Goal: Task Accomplishment & Management: Use online tool/utility

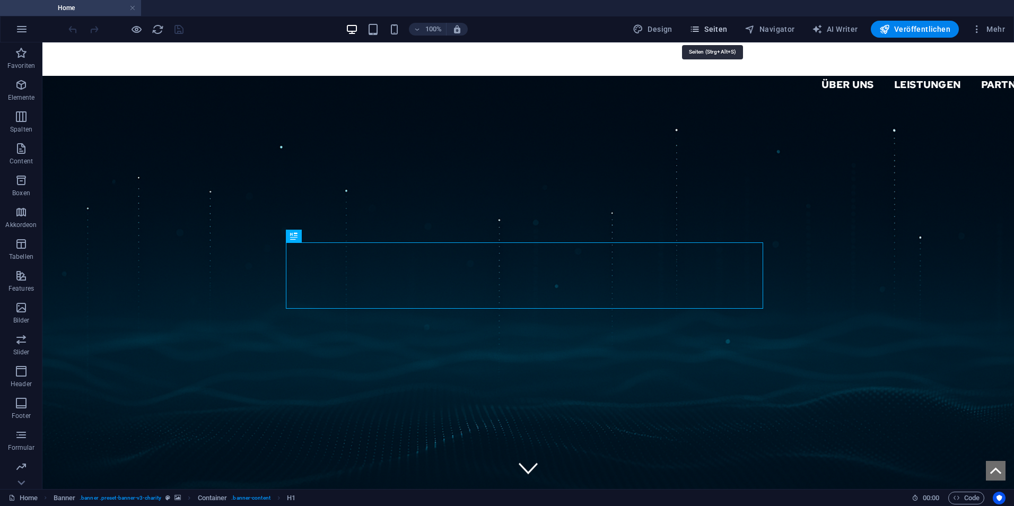
drag, startPoint x: 716, startPoint y: 31, endPoint x: 710, endPoint y: 44, distance: 14.0
click at [716, 31] on span "Seiten" at bounding box center [709, 29] width 38 height 11
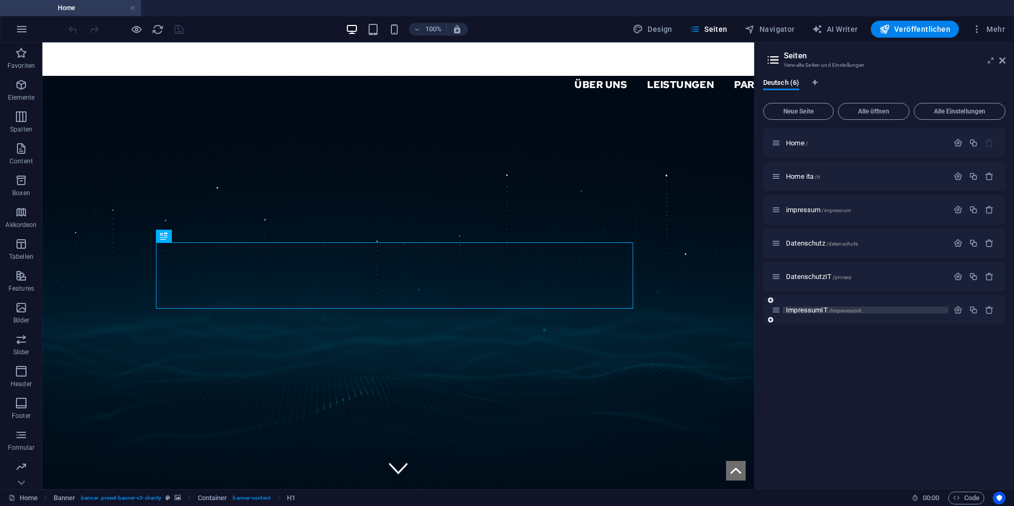
click at [903, 310] on p "ImpressumIT /Impressumit" at bounding box center [865, 310] width 159 height 7
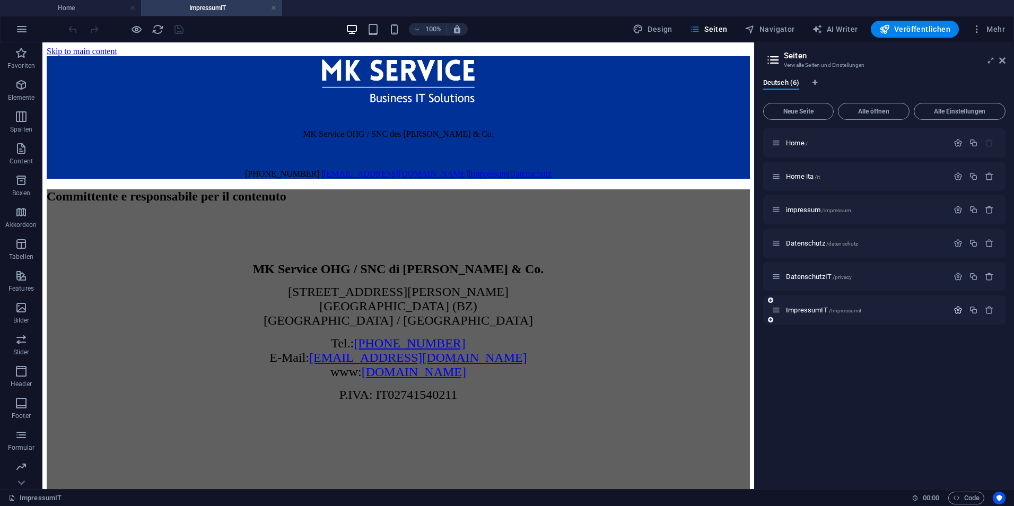
click at [958, 311] on icon "button" at bounding box center [958, 310] width 9 height 9
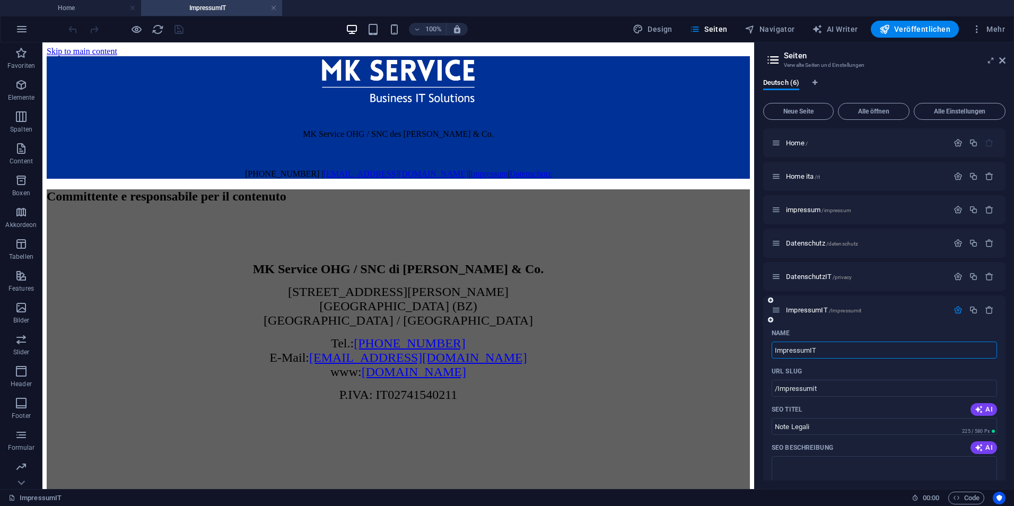
scroll to position [159, 0]
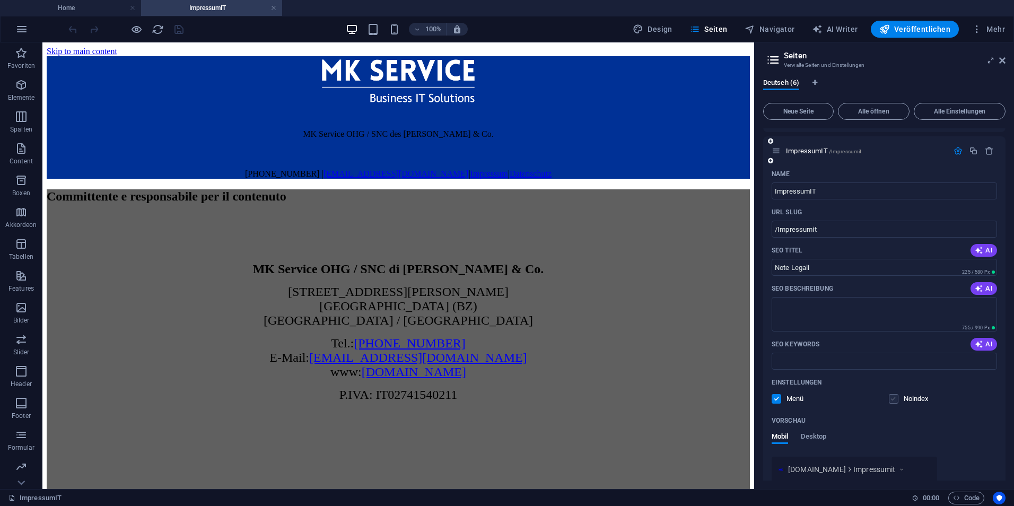
click at [896, 397] on label at bounding box center [894, 399] width 10 height 10
click at [0, 0] on input "checkbox" at bounding box center [0, 0] width 0 height 0
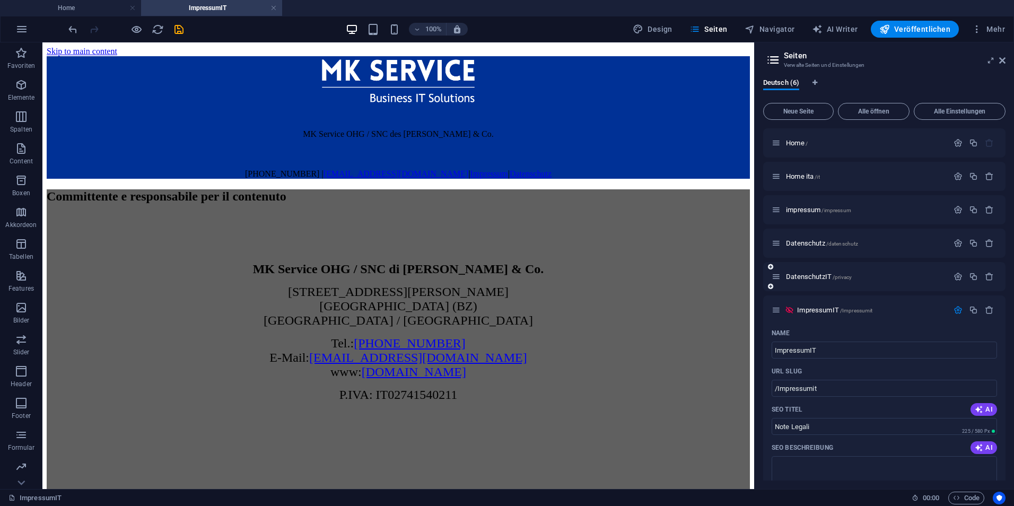
click at [821, 283] on div "DatenschutzIT /privacy" at bounding box center [884, 276] width 242 height 29
click at [834, 273] on div "DatenschutzIT /privacy" at bounding box center [860, 277] width 177 height 12
click at [838, 276] on span "/privacy" at bounding box center [842, 277] width 19 height 6
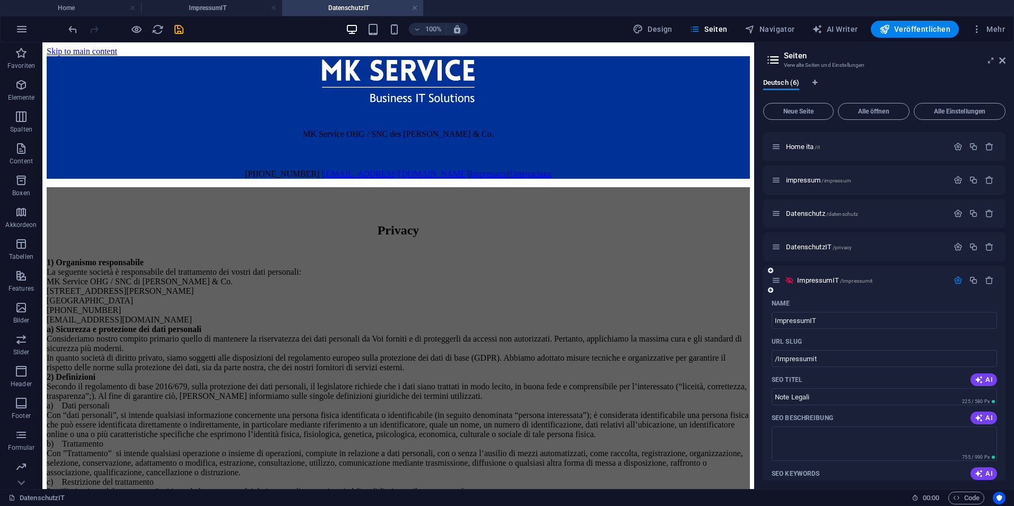
scroll to position [53, 0]
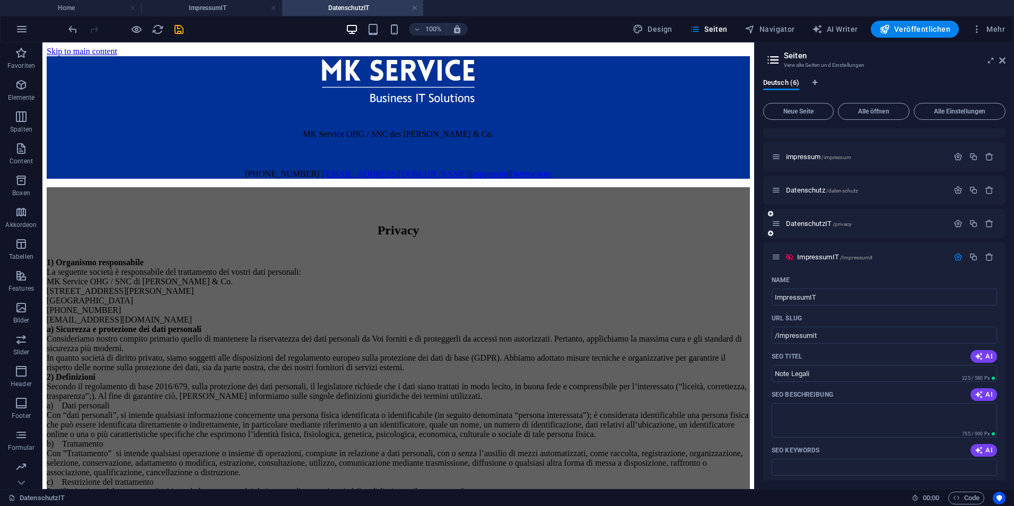
click at [957, 229] on div at bounding box center [974, 224] width 47 height 12
click at [957, 227] on icon "button" at bounding box center [958, 223] width 9 height 9
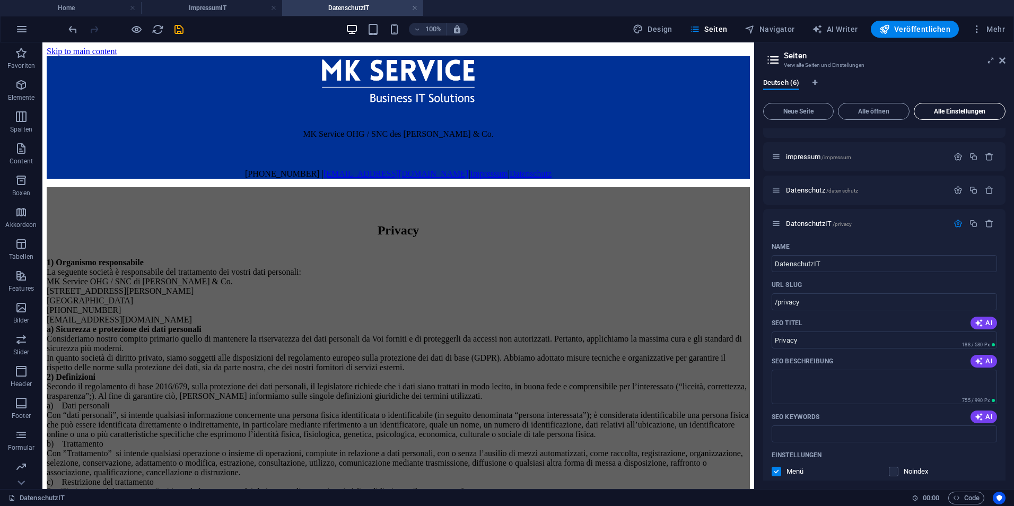
click at [960, 105] on button "Alle Einstellungen" at bounding box center [960, 111] width 92 height 17
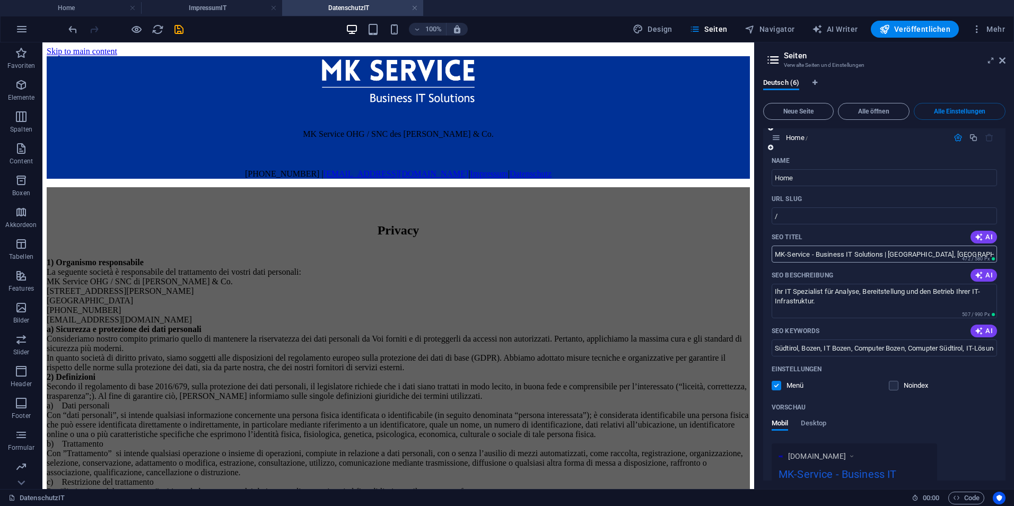
scroll to position [0, 0]
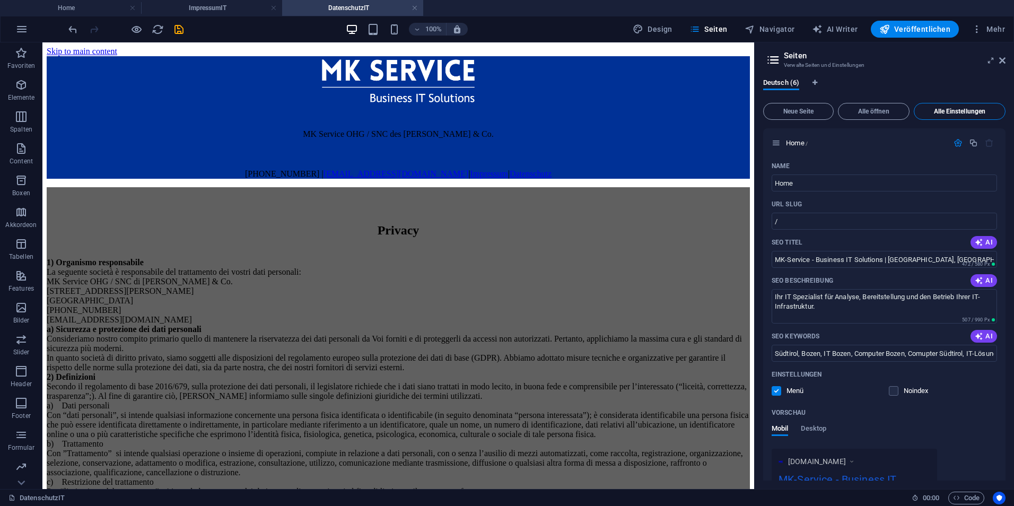
click at [950, 109] on span "Alle Einstellungen" at bounding box center [960, 111] width 82 height 6
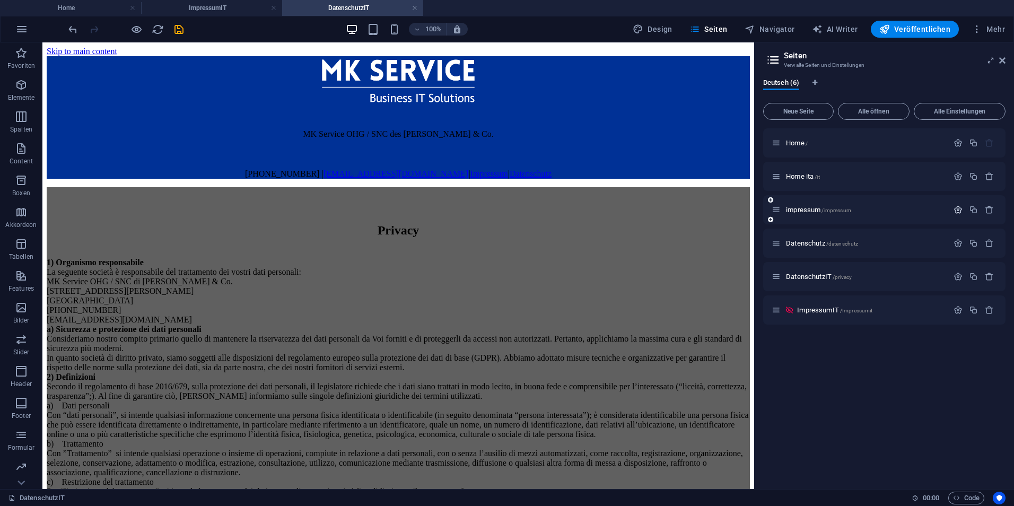
click at [962, 209] on icon "button" at bounding box center [958, 209] width 9 height 9
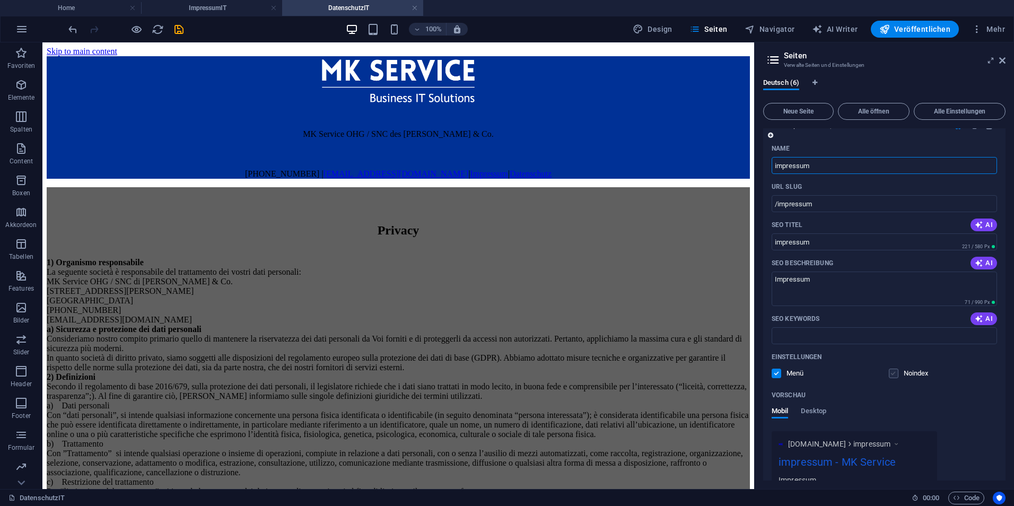
click at [893, 376] on label at bounding box center [894, 374] width 10 height 10
click at [0, 0] on input "checkbox" at bounding box center [0, 0] width 0 height 0
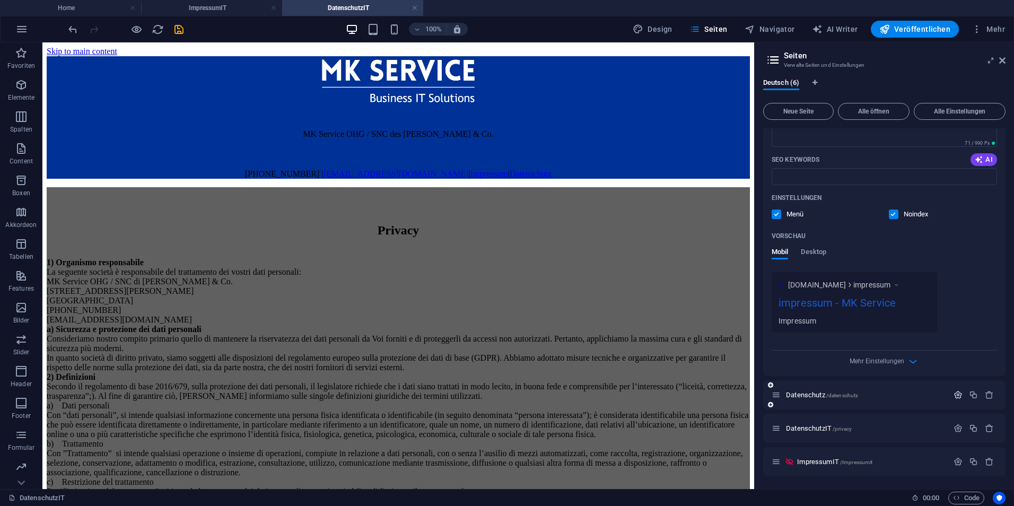
click at [954, 396] on icon "button" at bounding box center [958, 394] width 9 height 9
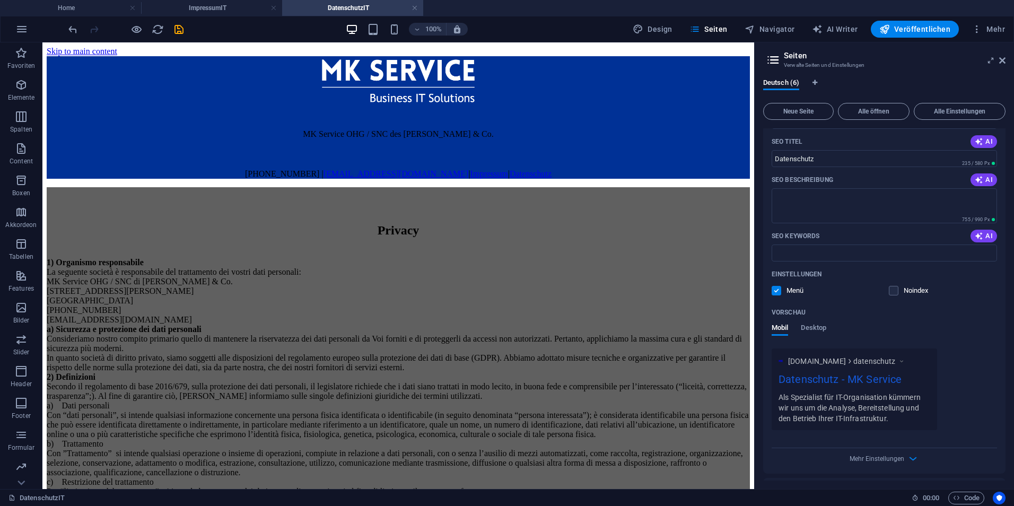
scroll to position [615, 0]
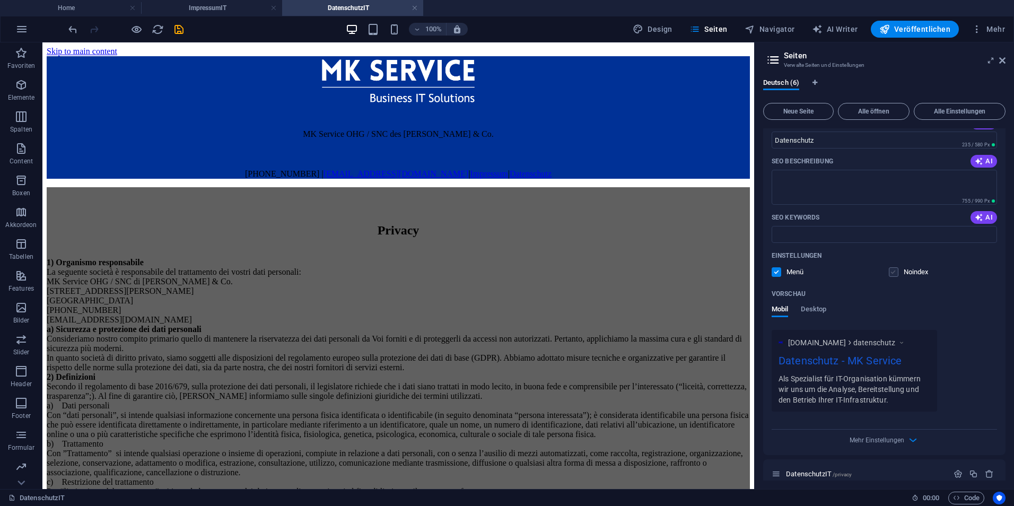
click at [896, 271] on label at bounding box center [894, 272] width 10 height 10
click at [0, 0] on input "checkbox" at bounding box center [0, 0] width 0 height 0
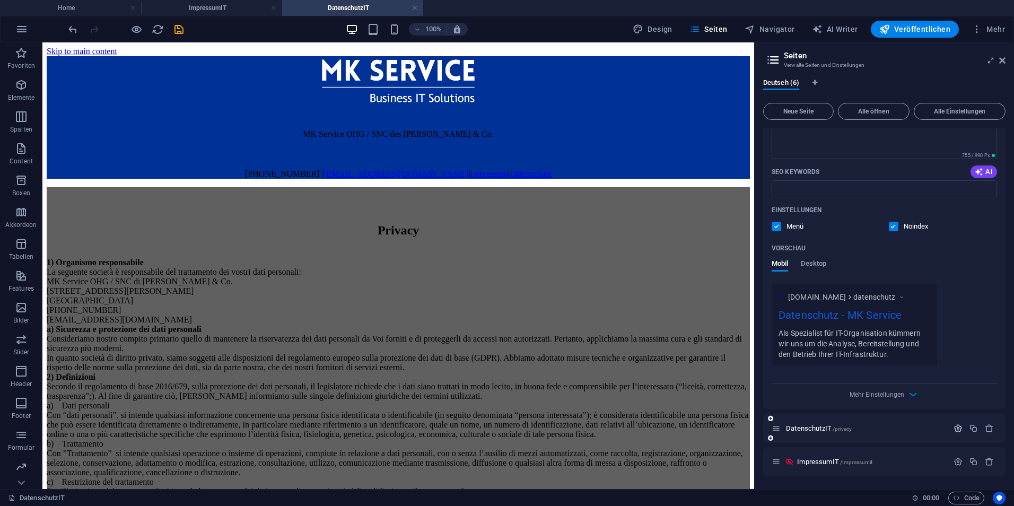
click at [958, 429] on icon "button" at bounding box center [958, 428] width 9 height 9
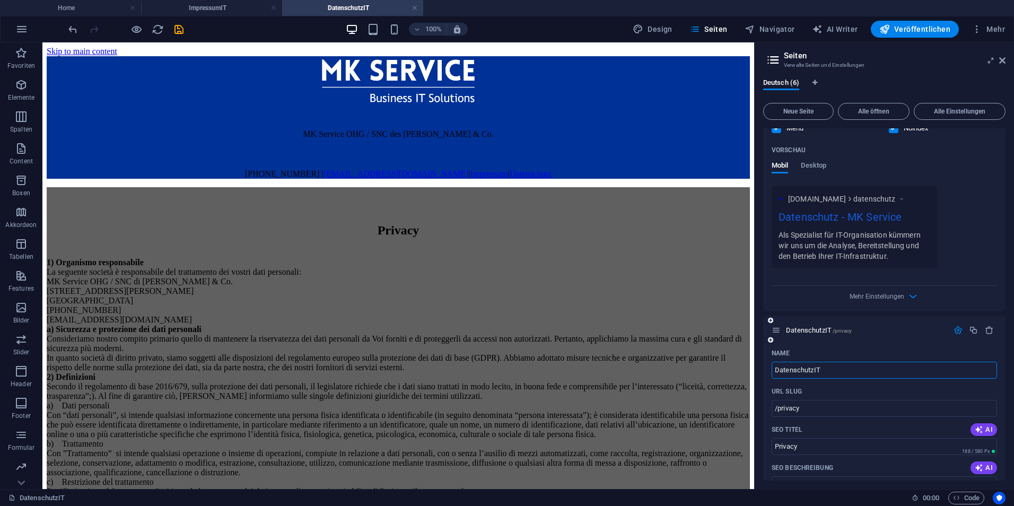
scroll to position [979, 0]
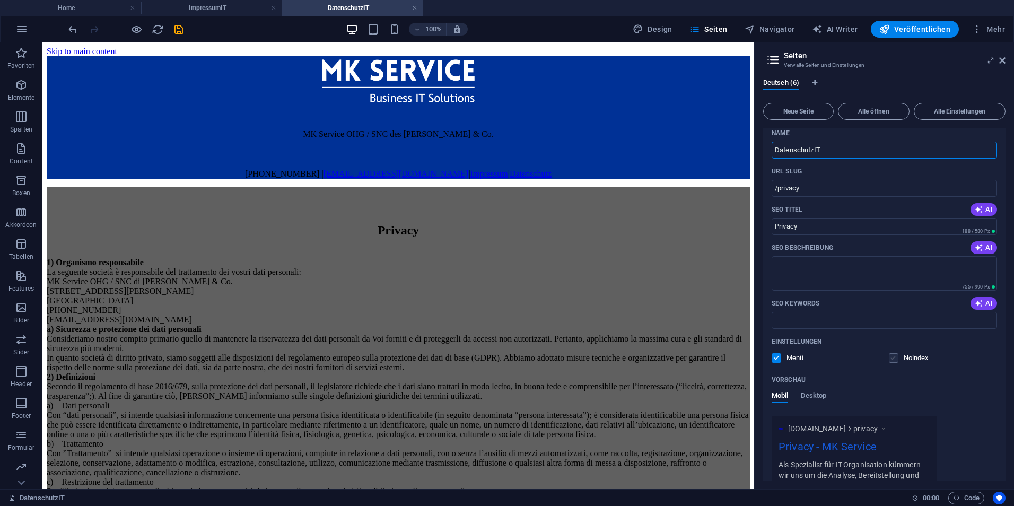
click at [896, 358] on label at bounding box center [894, 358] width 10 height 10
click at [0, 0] on input "checkbox" at bounding box center [0, 0] width 0 height 0
click at [961, 110] on span "Alle Einstellungen" at bounding box center [960, 111] width 82 height 6
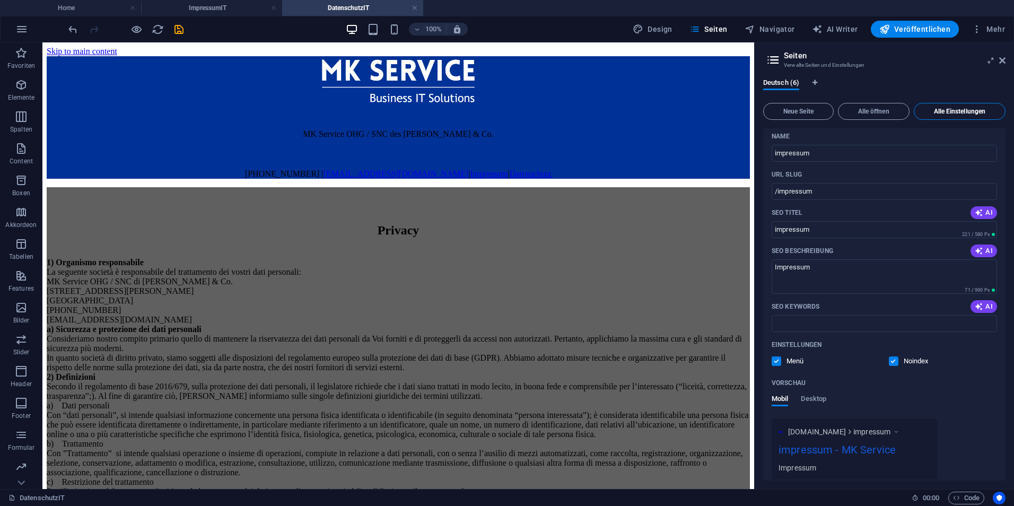
scroll to position [2138, 0]
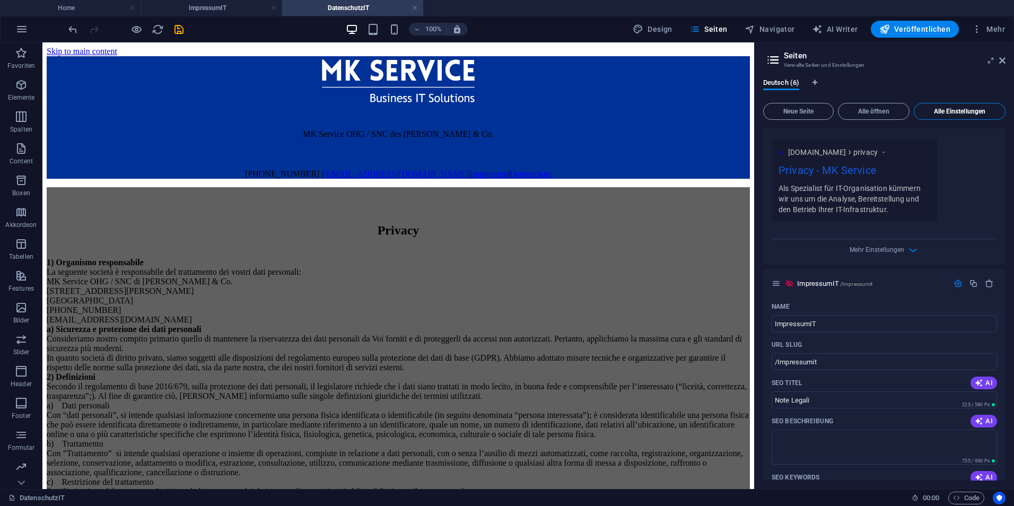
click at [961, 110] on span "Alle Einstellungen" at bounding box center [960, 111] width 82 height 6
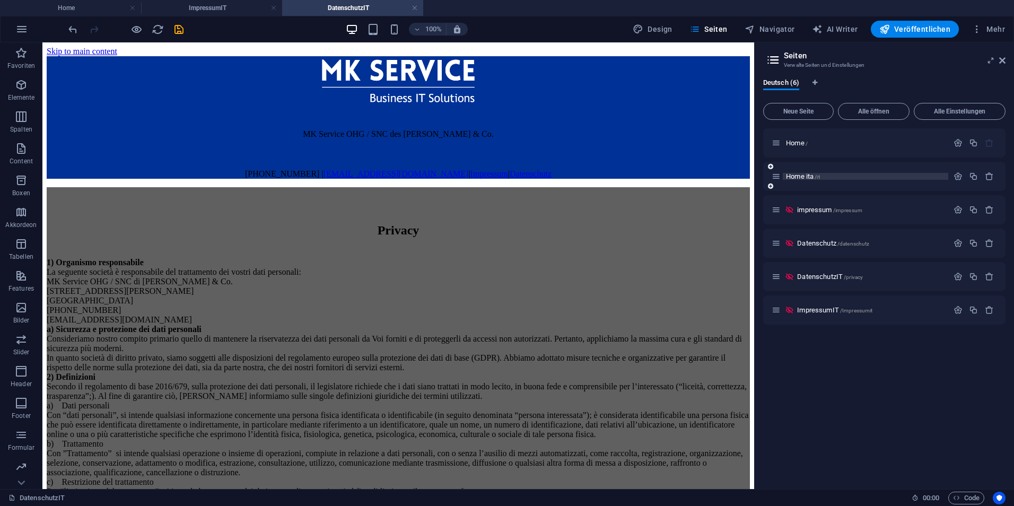
click at [806, 176] on span "Home ita /it" at bounding box center [803, 176] width 34 height 8
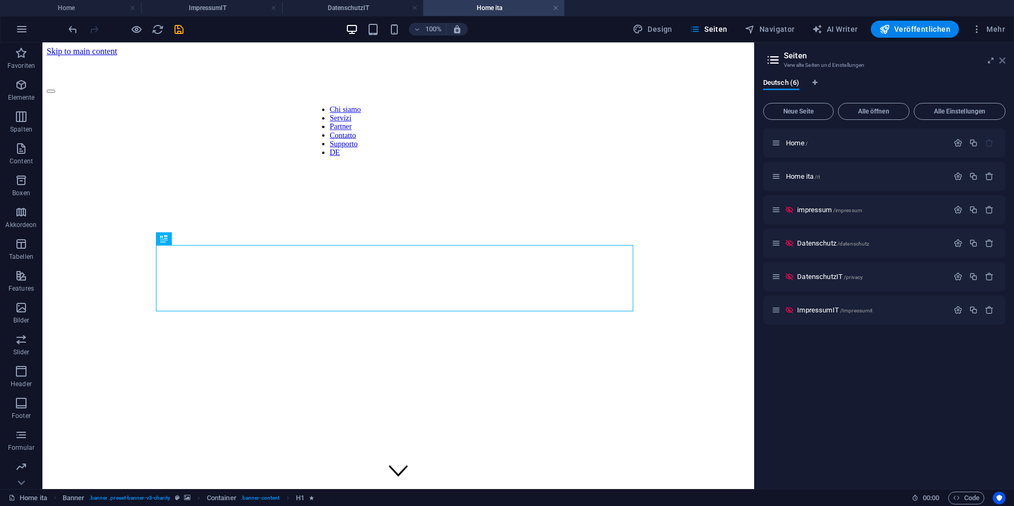
drag, startPoint x: 1001, startPoint y: 59, endPoint x: 782, endPoint y: 63, distance: 219.1
click at [1001, 59] on icon at bounding box center [1003, 60] width 6 height 8
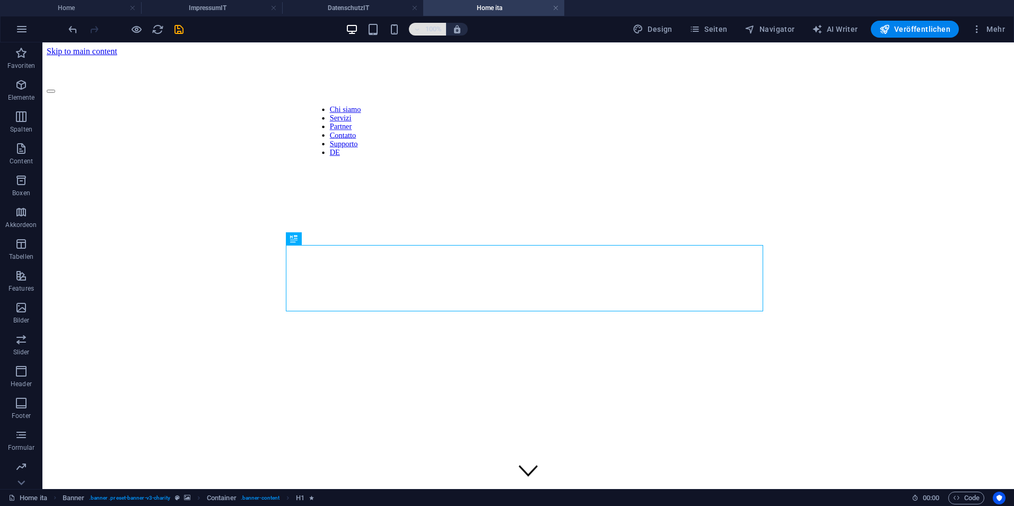
click at [435, 33] on h6 "100%" at bounding box center [433, 29] width 17 height 13
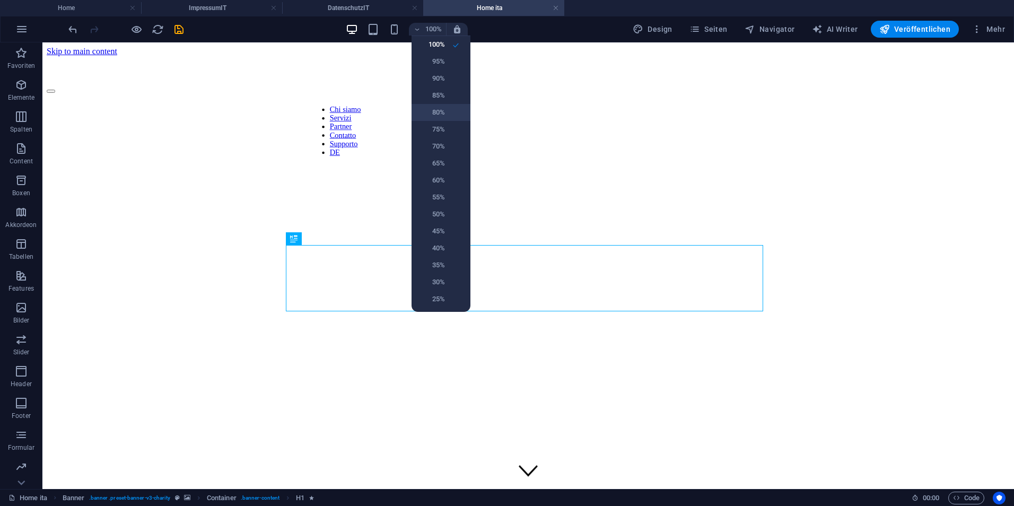
click at [438, 113] on h6 "80%" at bounding box center [431, 112] width 27 height 13
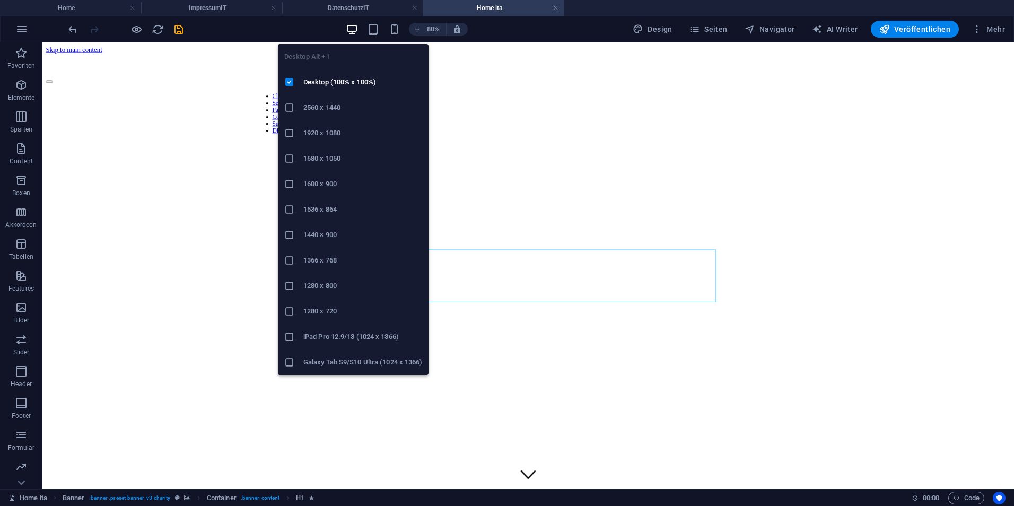
click at [289, 133] on icon at bounding box center [289, 133] width 11 height 11
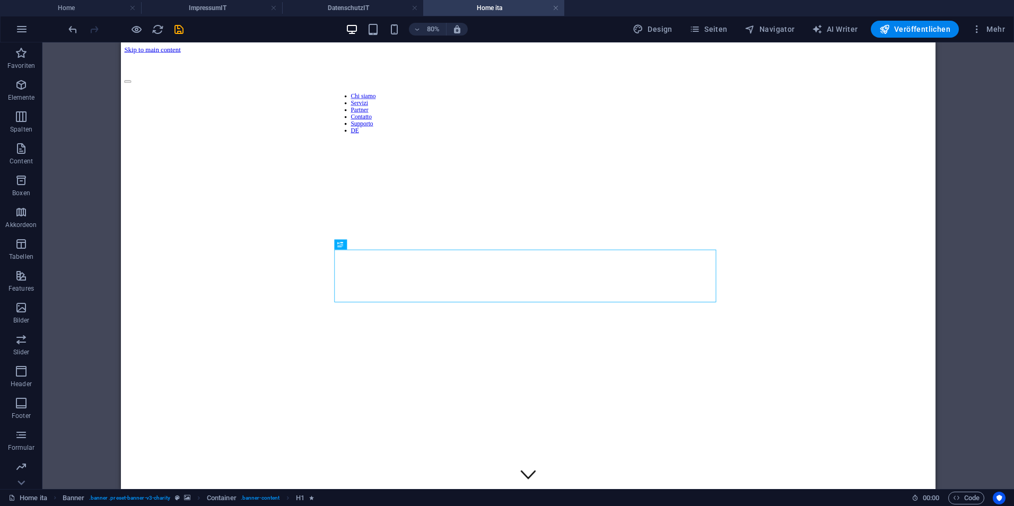
click at [105, 245] on div "Ziehe hier rein, um den vorhandenen Inhalt zu ersetzen. Drücke "Strg", wenn du …" at bounding box center [528, 265] width 972 height 447
click at [977, 163] on div "Ziehe hier rein, um den vorhandenen Inhalt zu ersetzen. Drücke "Strg", wenn du …" at bounding box center [528, 265] width 972 height 447
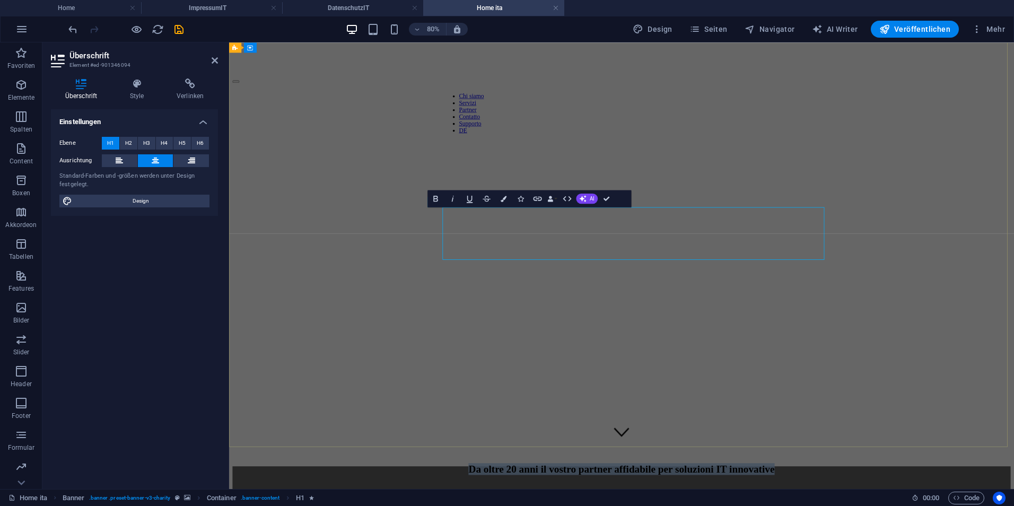
select select "px"
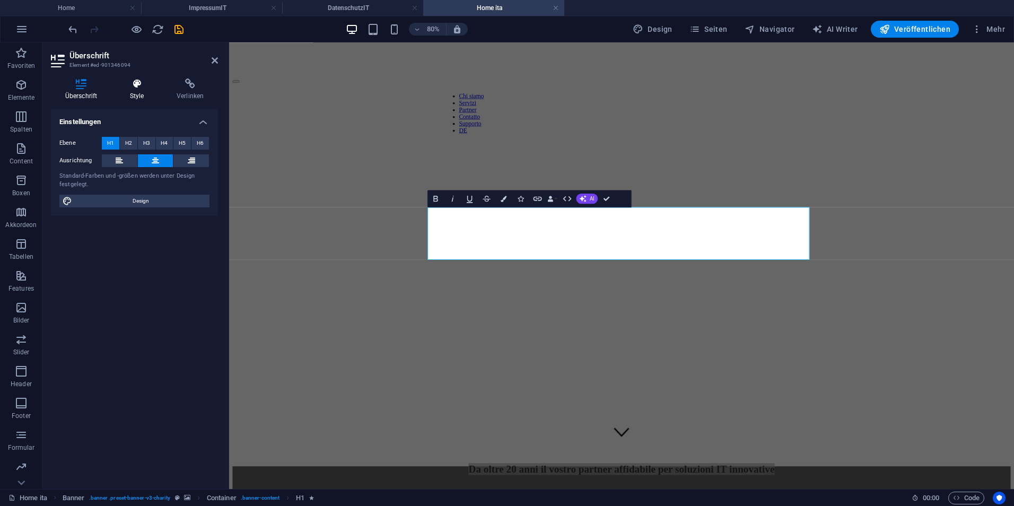
click at [161, 85] on h4 "Style" at bounding box center [139, 90] width 47 height 22
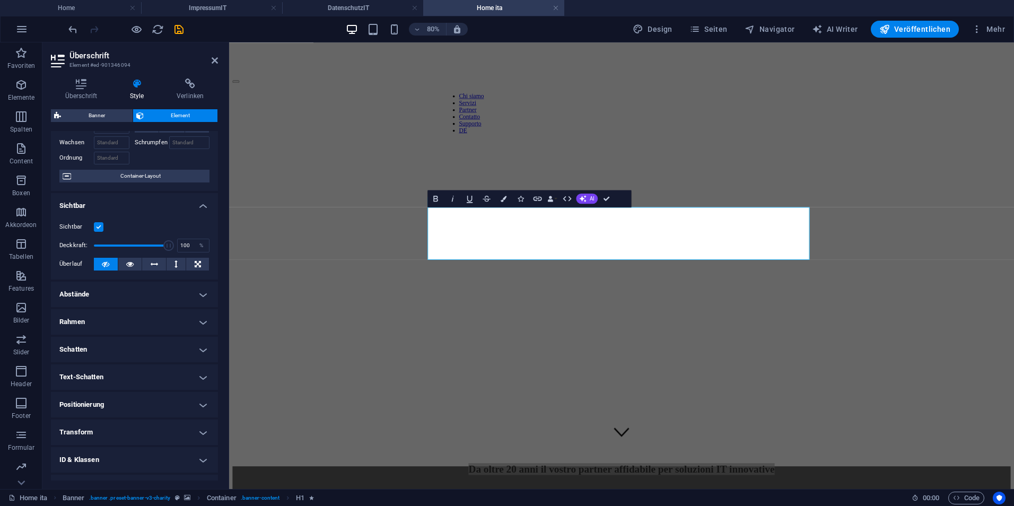
scroll to position [108, 0]
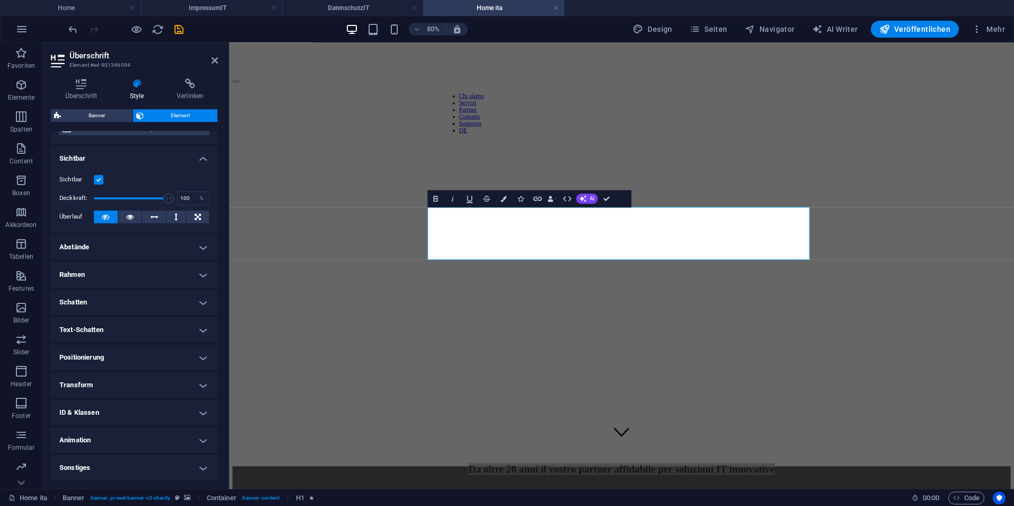
click at [112, 437] on h4 "Animation" at bounding box center [134, 440] width 167 height 25
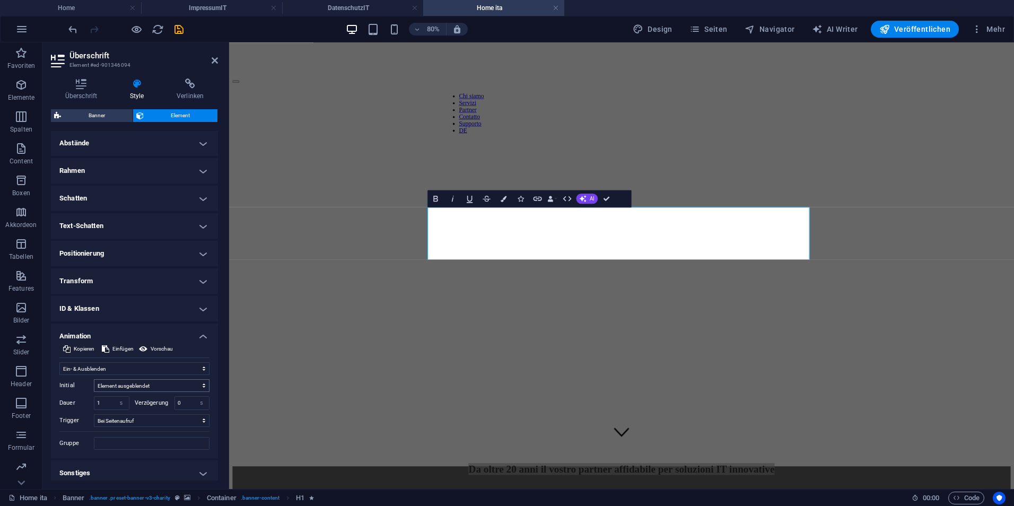
scroll to position [217, 0]
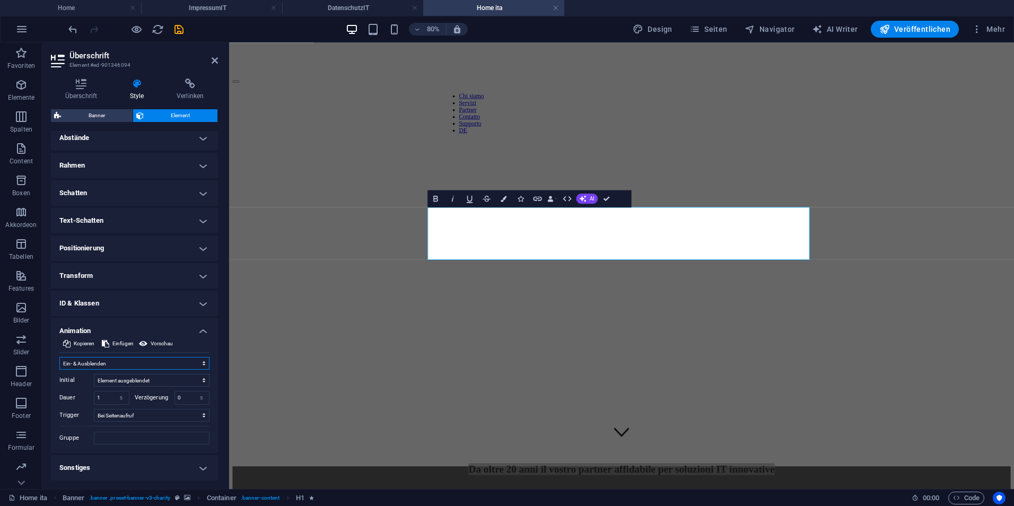
click at [112, 362] on select "Nicht animieren Ein- & Ausblenden Auf- & Zuklappen Rein- & Rauszoomen Von links…" at bounding box center [134, 363] width 150 height 13
select select "none"
click at [59, 370] on select "Nicht animieren Ein- & Ausblenden Auf- & Zuklappen Rein- & Rauszoomen Von links…" at bounding box center [134, 363] width 150 height 13
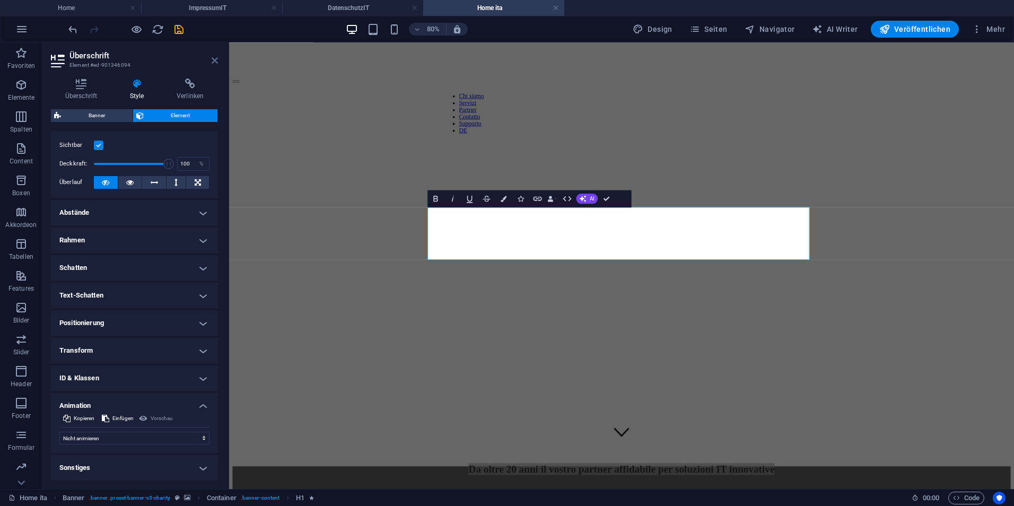
click at [212, 59] on icon at bounding box center [215, 60] width 6 height 8
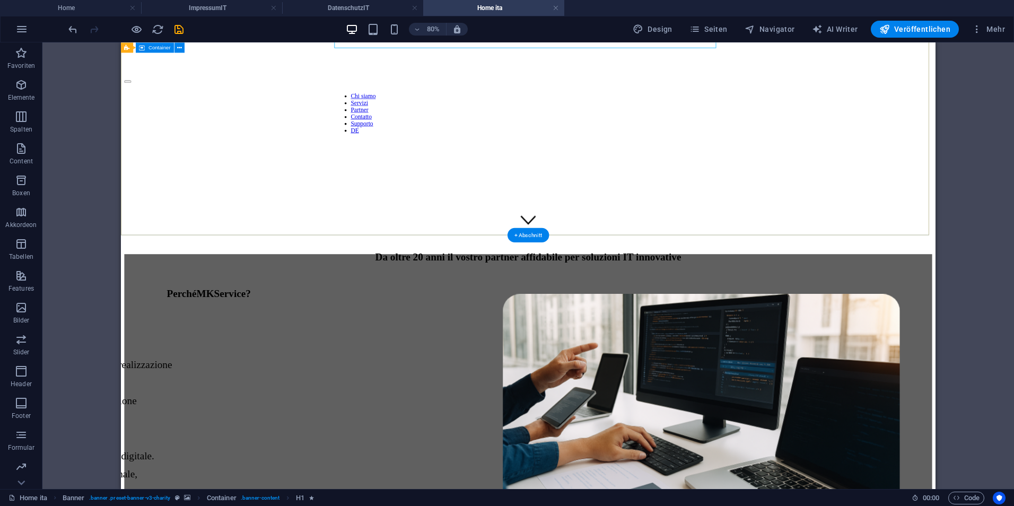
scroll to position [531, 0]
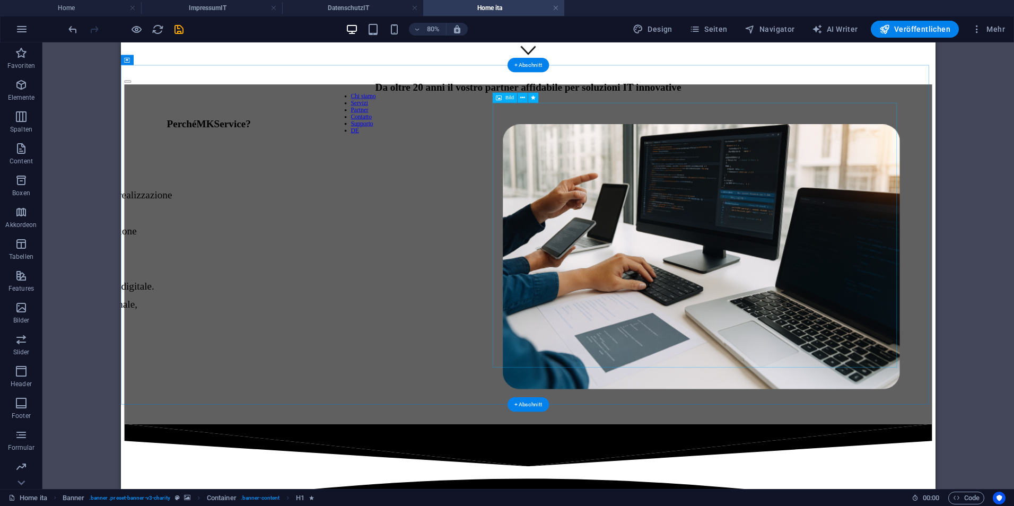
click at [675, 258] on figure at bounding box center [842, 311] width 505 height 332
select select "px"
select select "move-right-to-left"
select select "s"
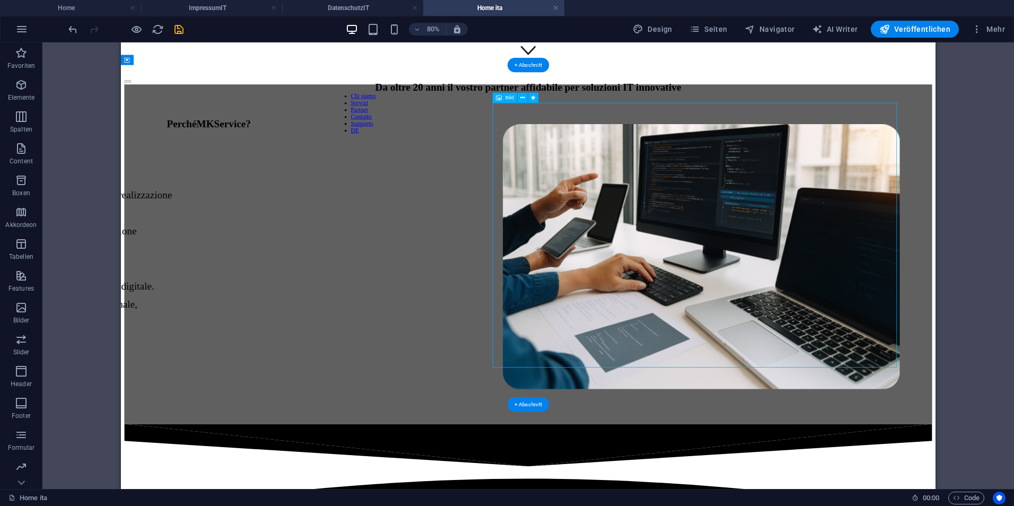
select select "s"
select select "scroll"
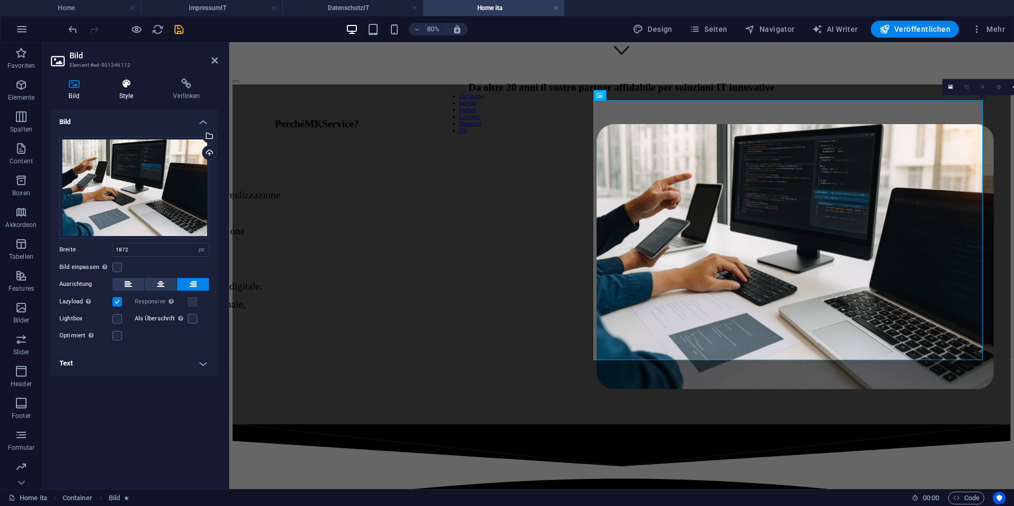
click at [144, 89] on h4 "Style" at bounding box center [128, 90] width 54 height 22
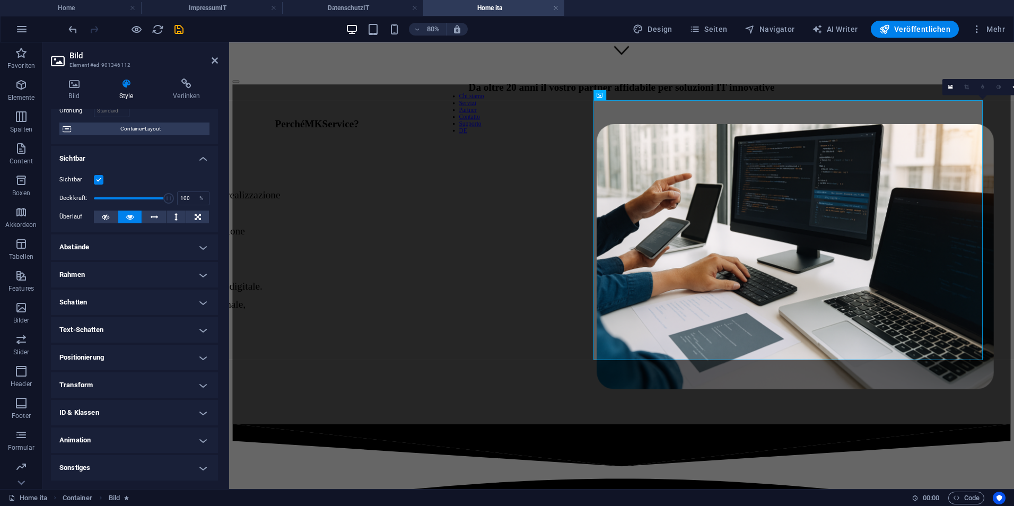
drag, startPoint x: 121, startPoint y: 431, endPoint x: 123, endPoint y: 422, distance: 9.1
click at [121, 430] on h4 "Animation" at bounding box center [134, 440] width 167 height 25
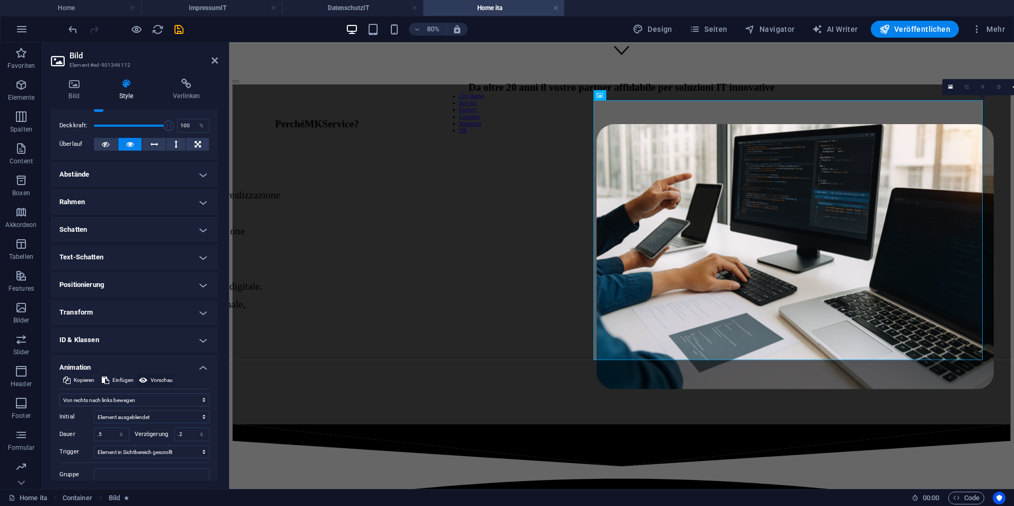
scroll to position [195, 0]
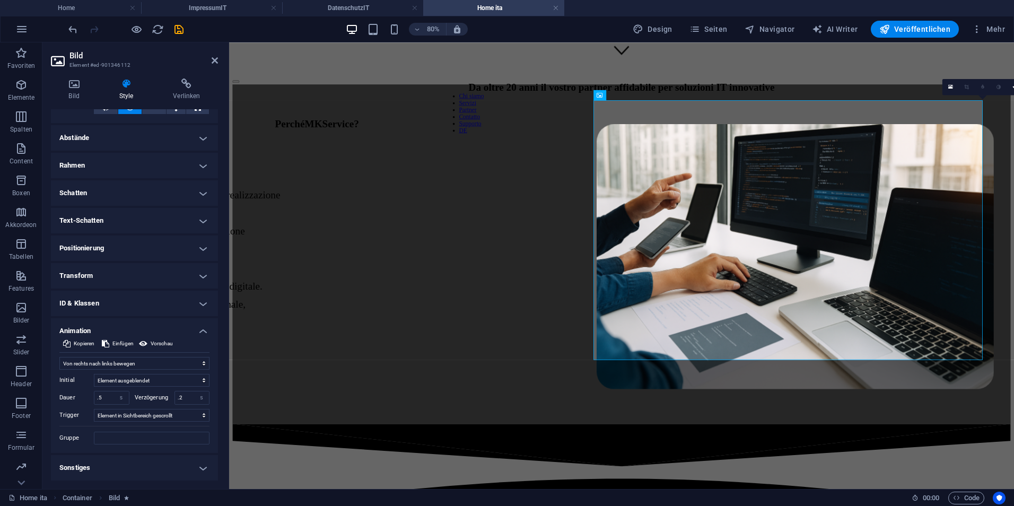
click at [138, 355] on div "Nicht animieren Ein- & Ausblenden Auf- & Zuklappen Rein- & Rauszoomen Von links…" at bounding box center [134, 399] width 150 height 92
click at [140, 364] on select "Nicht animieren Ein- & Ausblenden Auf- & Zuklappen Rein- & Rauszoomen Von links…" at bounding box center [134, 363] width 150 height 13
select select "none"
click at [59, 370] on select "Nicht animieren Ein- & Ausblenden Auf- & Zuklappen Rein- & Rauszoomen Von links…" at bounding box center [134, 363] width 150 height 13
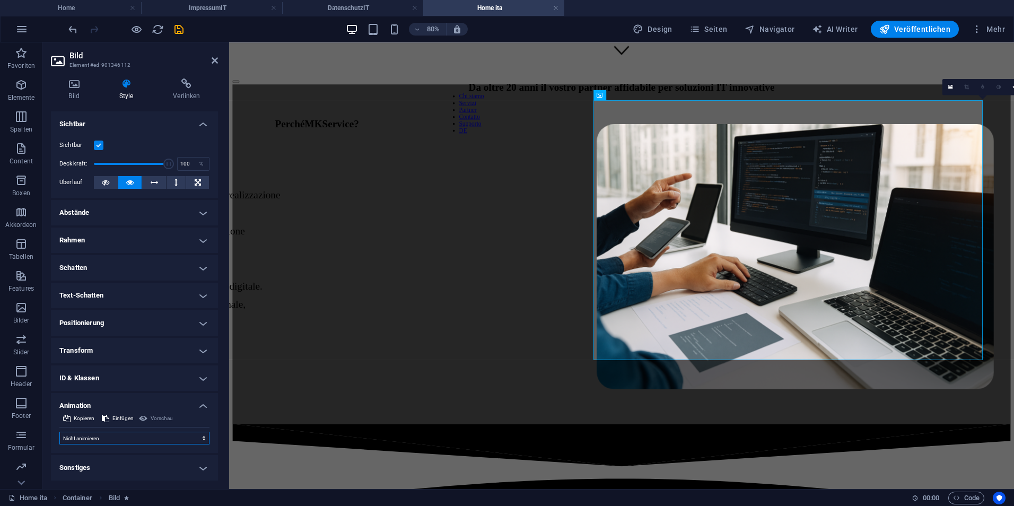
scroll to position [120, 0]
click at [461, 152] on div "Perché MK Service?" at bounding box center [772, 144] width 973 height 14
select select "move-left-to-right"
select select "s"
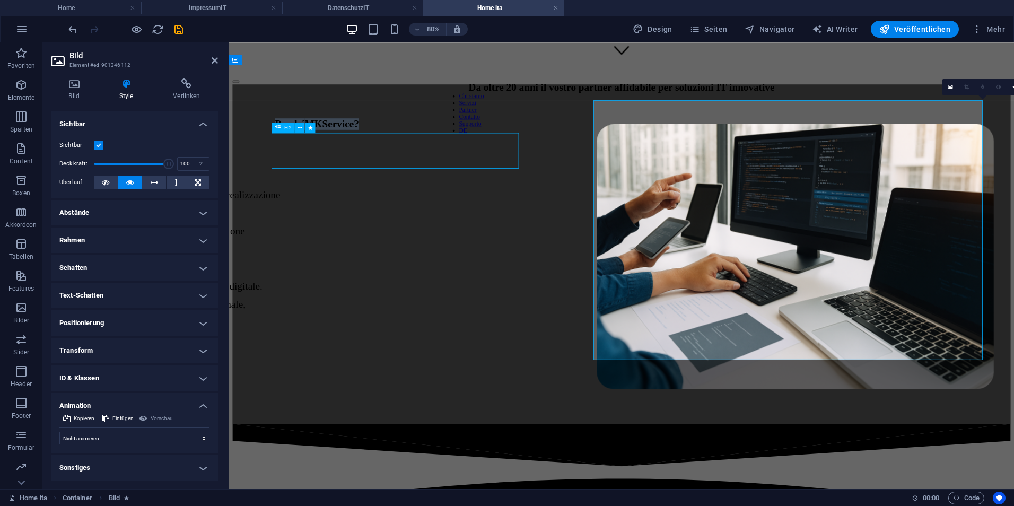
select select "s"
select select "scroll"
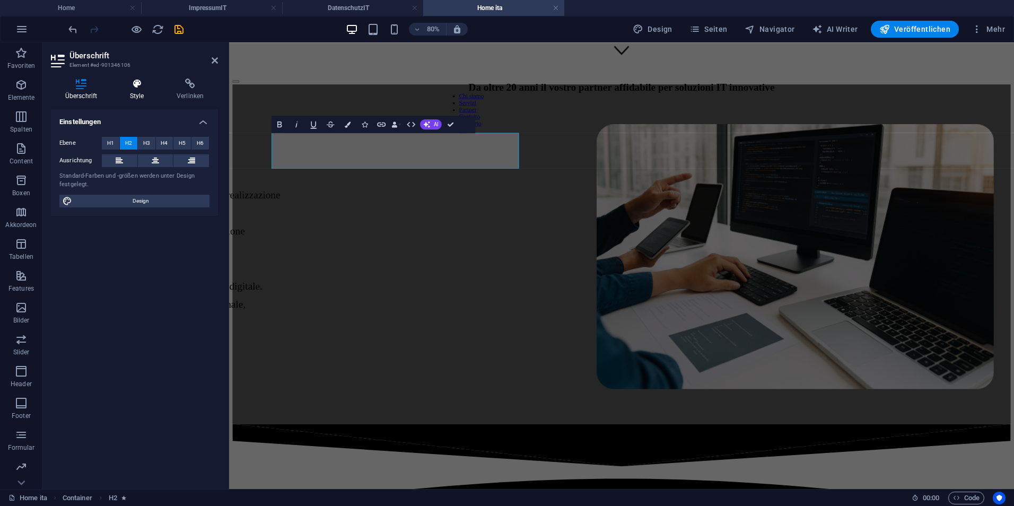
click at [156, 86] on icon at bounding box center [137, 84] width 42 height 11
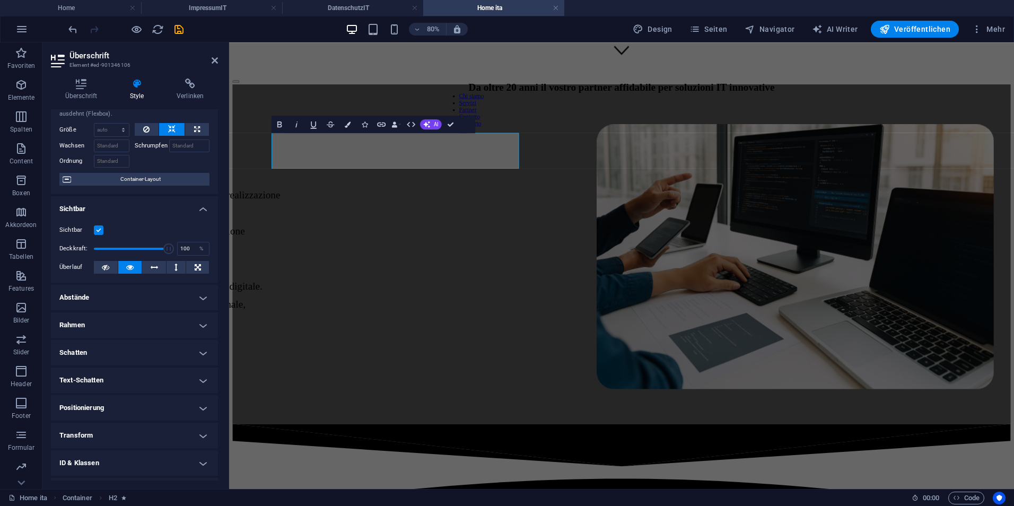
scroll to position [86, 0]
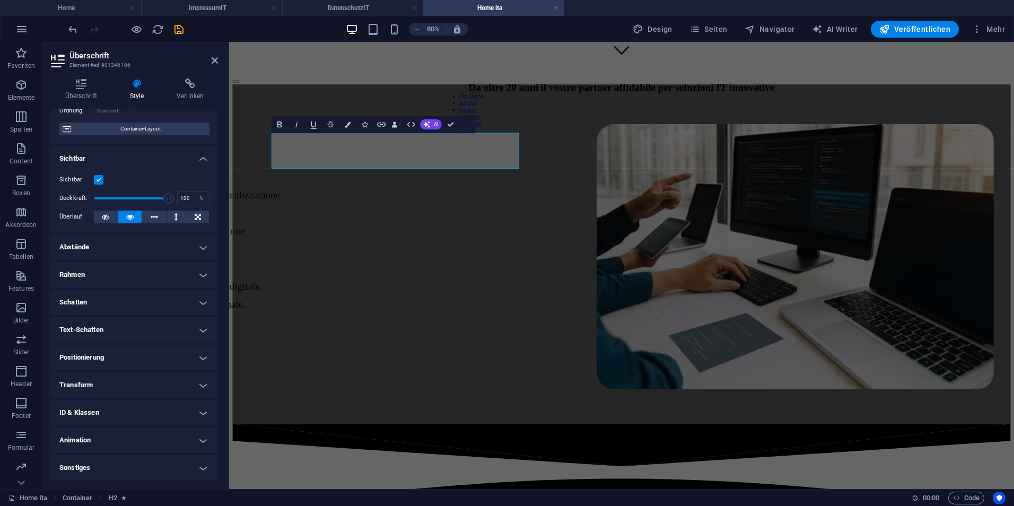
drag, startPoint x: 120, startPoint y: 448, endPoint x: 119, endPoint y: 436, distance: 12.2
click at [120, 448] on h4 "Animation" at bounding box center [134, 440] width 167 height 25
drag, startPoint x: 112, startPoint y: 471, endPoint x: 114, endPoint y: 464, distance: 6.5
click at [112, 471] on select "Nicht animieren Ein- & Ausblenden Auf- & Zuklappen Rein- & Rauszoomen Von links…" at bounding box center [134, 472] width 150 height 13
select select "none"
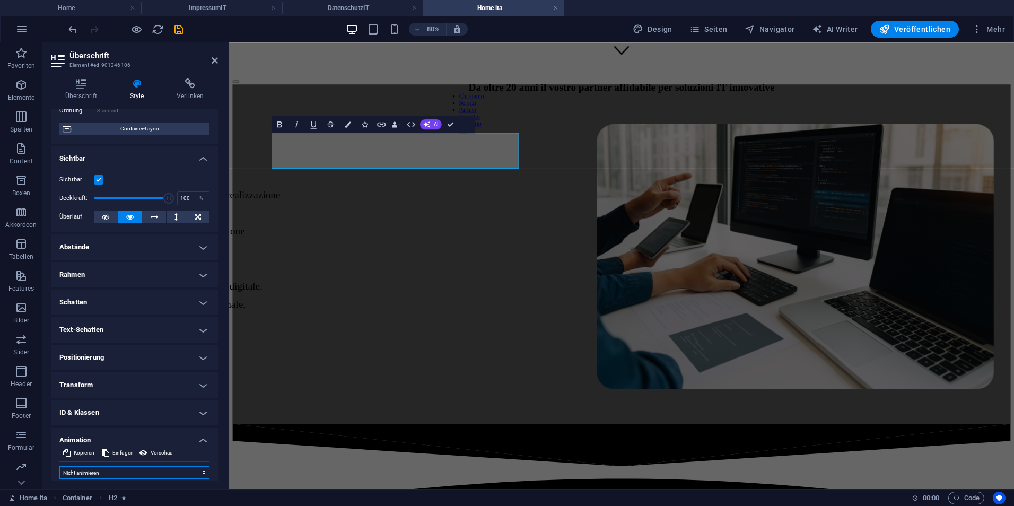
click at [59, 466] on select "Nicht animieren Ein- & Ausblenden Auf- & Zuklappen Rein- & Rauszoomen Von links…" at bounding box center [134, 472] width 150 height 13
click at [495, 263] on div "Il vostro partner affidabile per la pianificazione, realizzazione e gestione di…" at bounding box center [465, 313] width 973 height 174
select select "move-left-to-right"
select select "s"
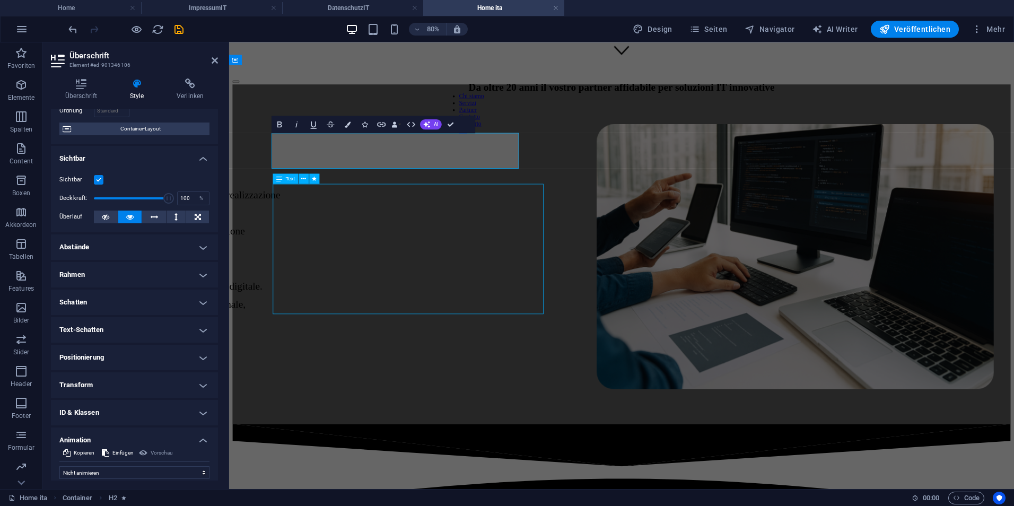
select select "s"
select select "scroll"
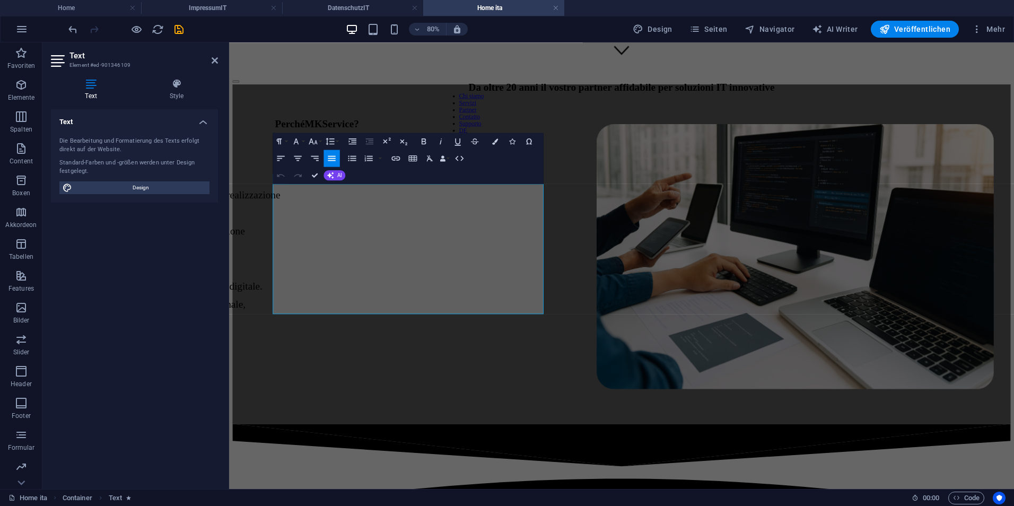
click at [186, 108] on div "Text Style Text Die Bearbeitung und Formatierung des Texts erfolgt direkt auf d…" at bounding box center [134, 280] width 167 height 402
click at [189, 93] on h4 "Style" at bounding box center [176, 90] width 83 height 22
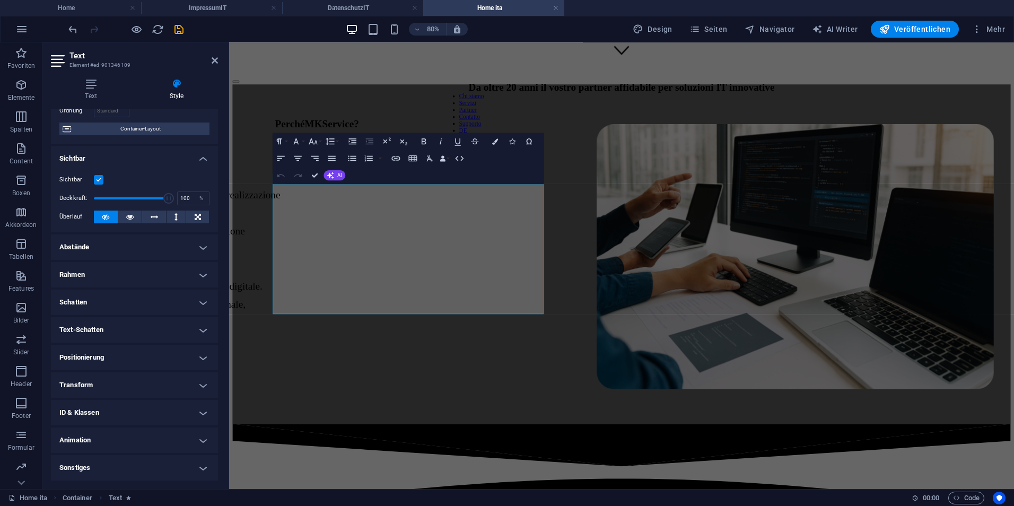
click at [104, 438] on h4 "Animation" at bounding box center [134, 440] width 167 height 25
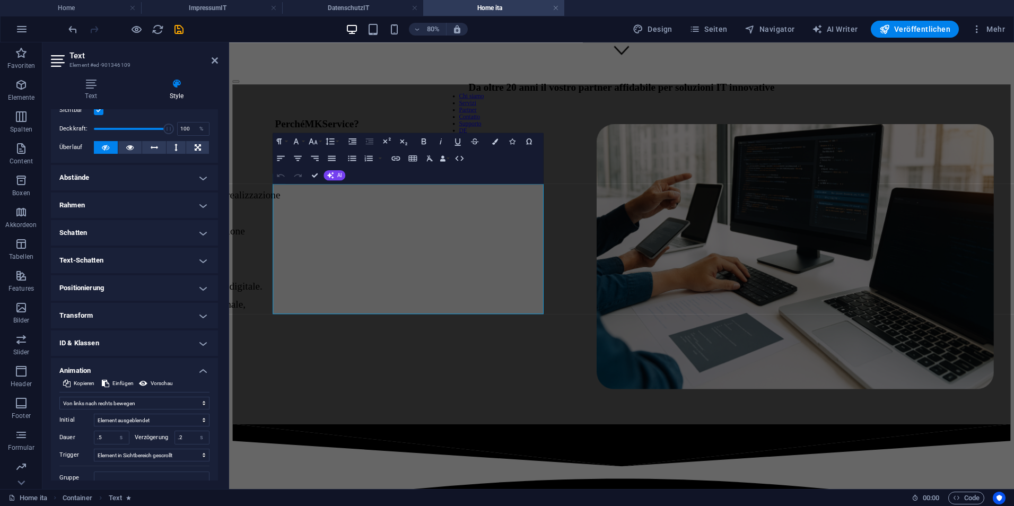
scroll to position [195, 0]
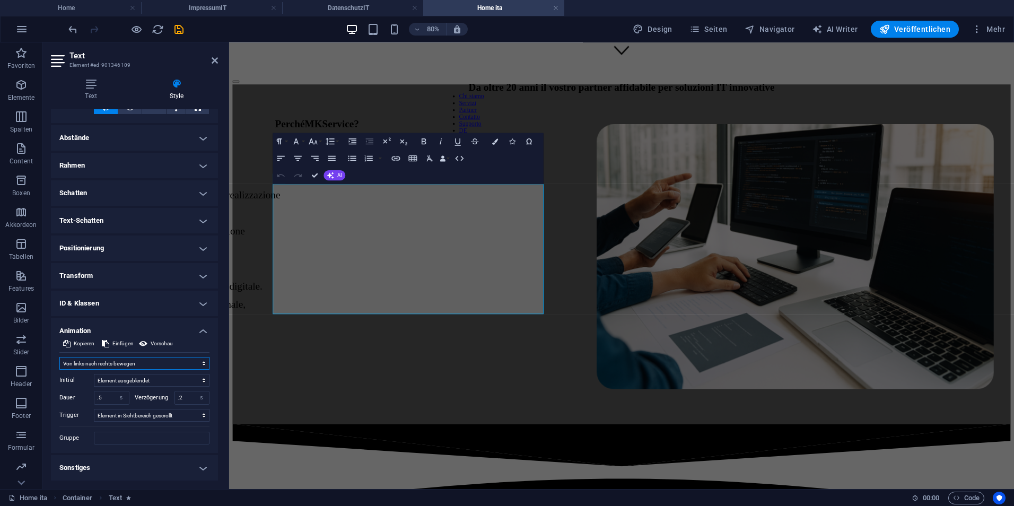
click at [112, 364] on select "Nicht animieren Ein- & Ausblenden Auf- & Zuklappen Rein- & Rauszoomen Von links…" at bounding box center [134, 363] width 150 height 13
drag, startPoint x: 120, startPoint y: 364, endPoint x: 120, endPoint y: 358, distance: 6.4
click at [120, 364] on select "Nicht animieren Ein- & Ausblenden Auf- & Zuklappen Rein- & Rauszoomen Von links…" at bounding box center [134, 363] width 150 height 13
select select "none"
click at [59, 370] on select "Nicht animieren Ein- & Ausblenden Auf- & Zuklappen Rein- & Rauszoomen Von links…" at bounding box center [134, 363] width 150 height 13
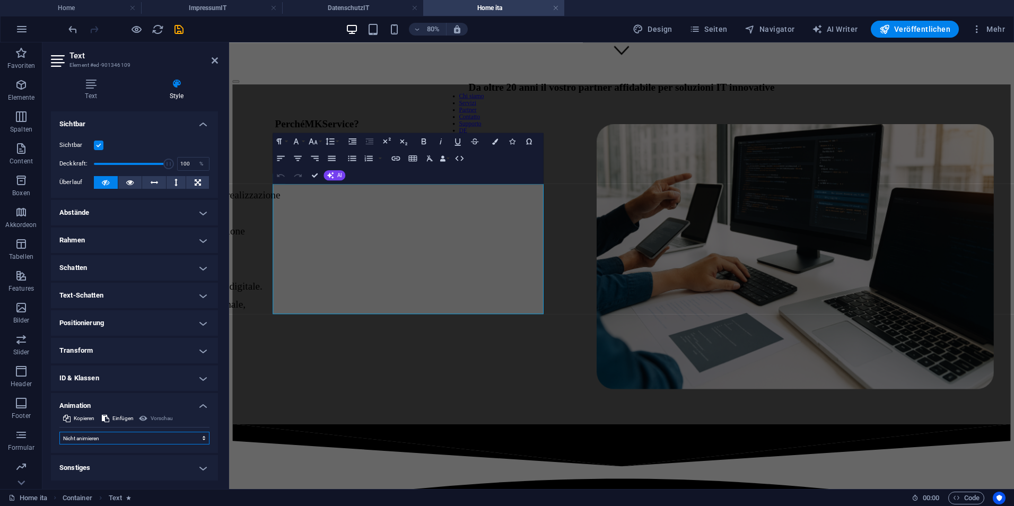
scroll to position [120, 0]
click at [216, 56] on icon at bounding box center [215, 60] width 6 height 8
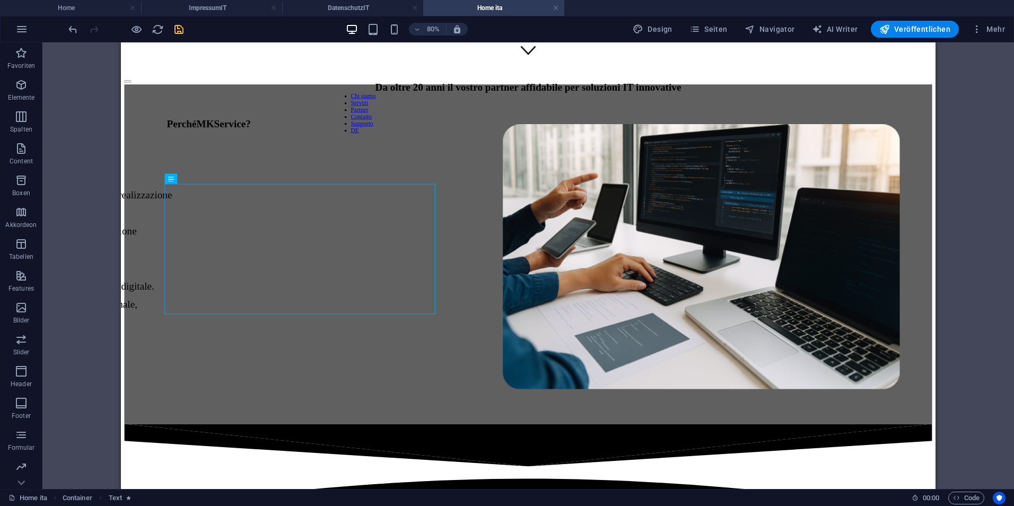
click at [179, 34] on icon "save" at bounding box center [179, 29] width 12 height 12
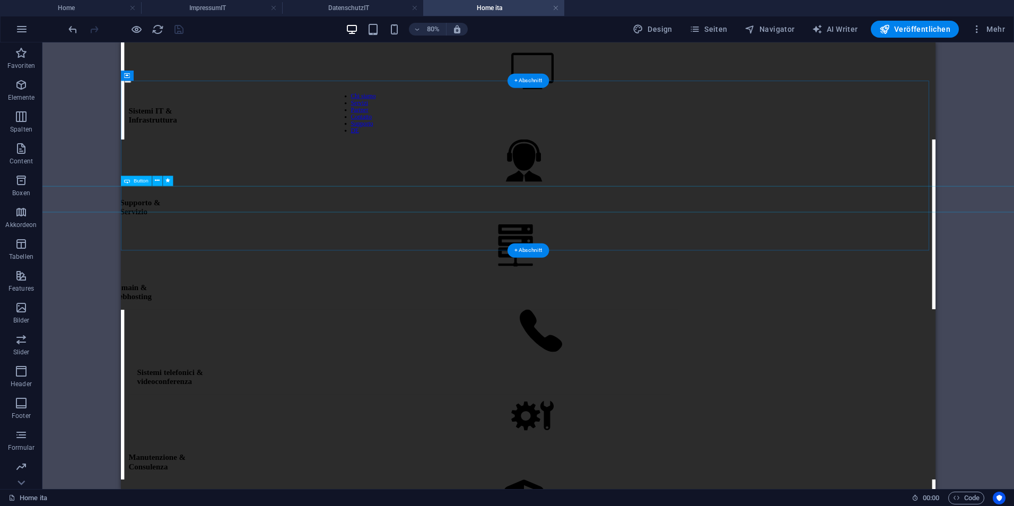
scroll to position [1399, 0]
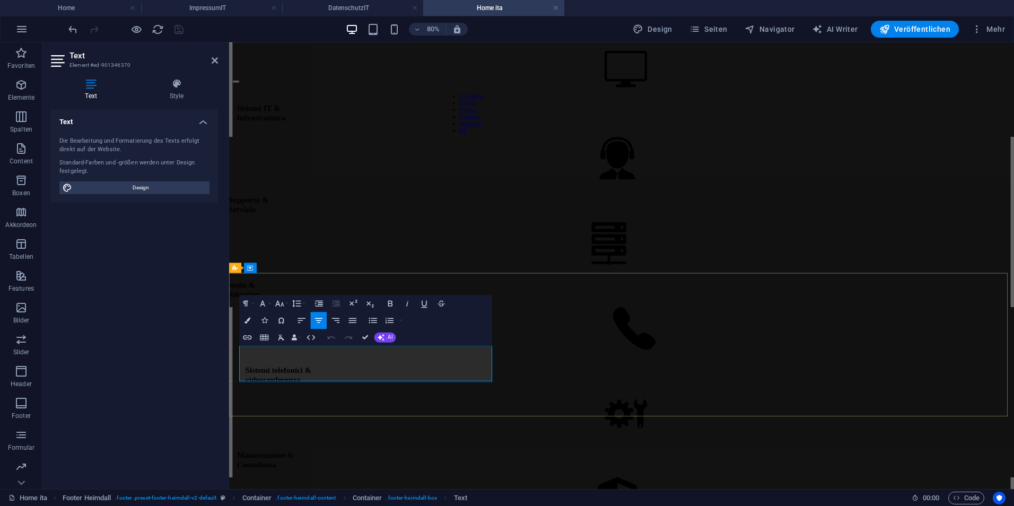
drag, startPoint x: 458, startPoint y: 426, endPoint x: 305, endPoint y: 422, distance: 152.8
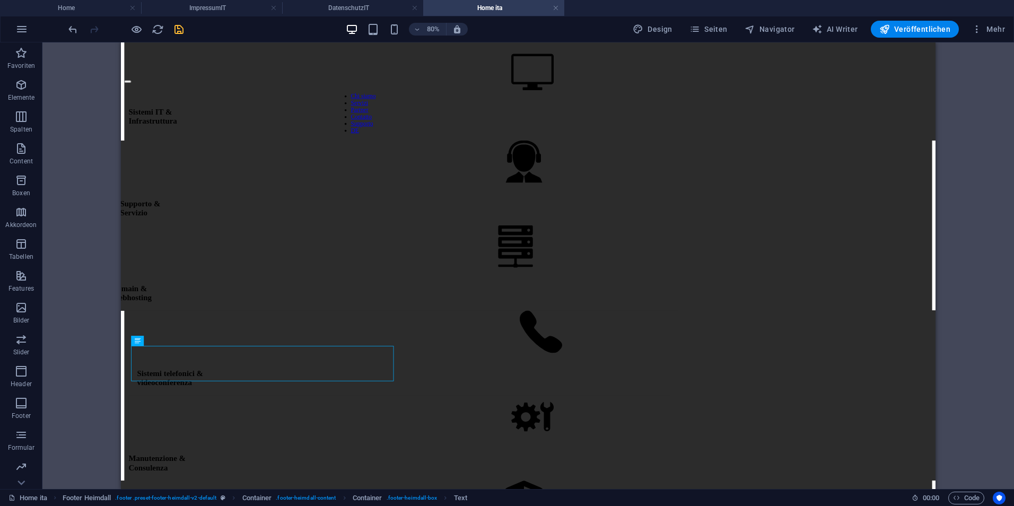
click at [66, 386] on div "H1 Banner Banner Container Menü Menüleiste Logo Container H2 Text Bild Trenner …" at bounding box center [528, 265] width 972 height 447
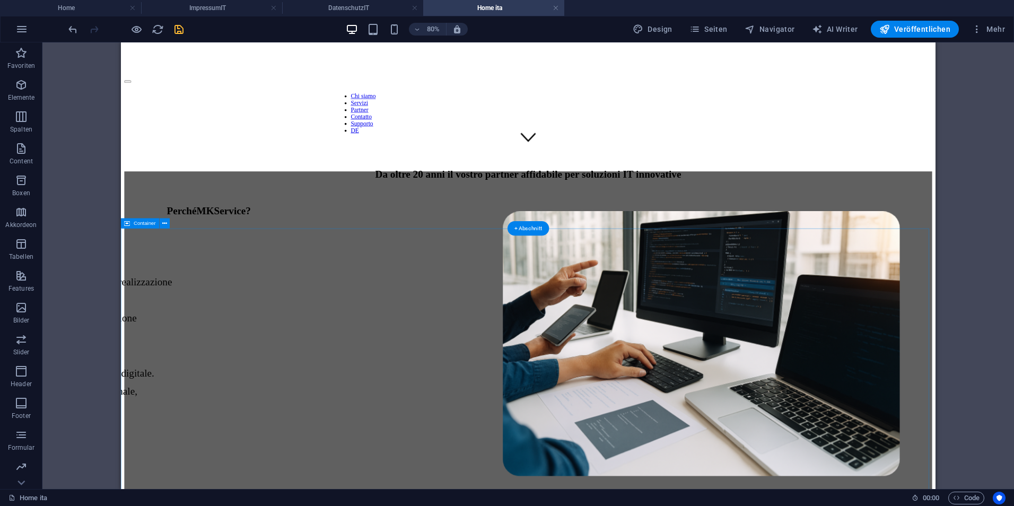
scroll to position [637, 0]
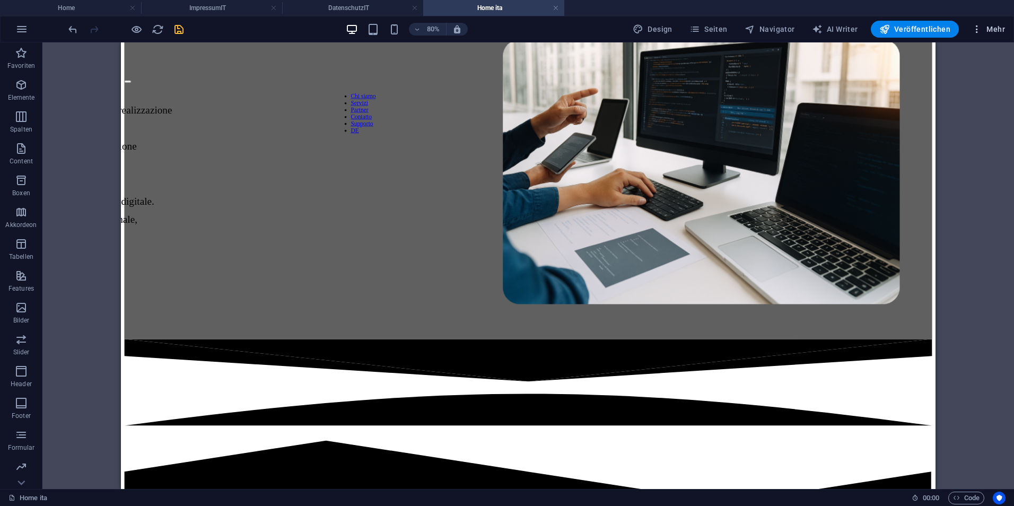
click at [992, 22] on button "Mehr" at bounding box center [989, 29] width 42 height 17
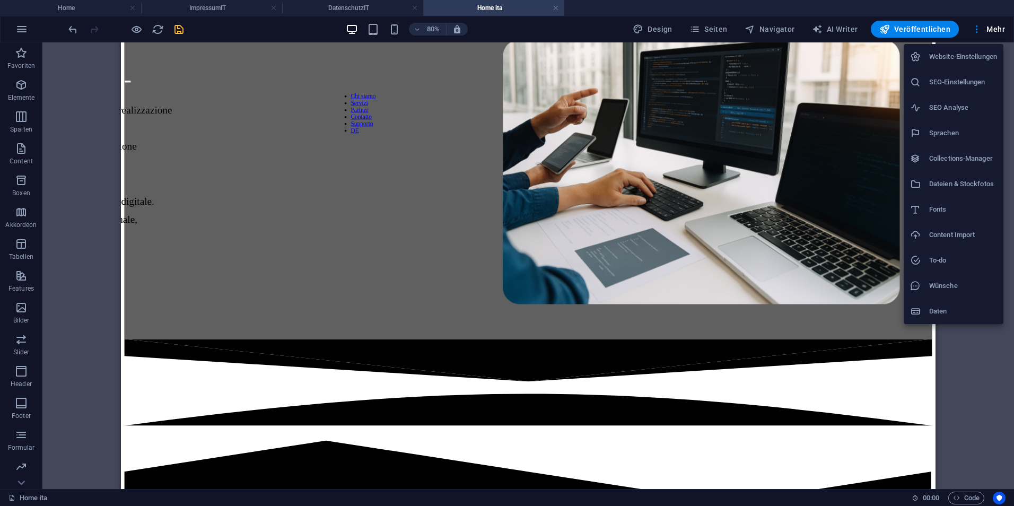
click at [943, 85] on h6 "SEO-Einstellungen" at bounding box center [964, 82] width 68 height 13
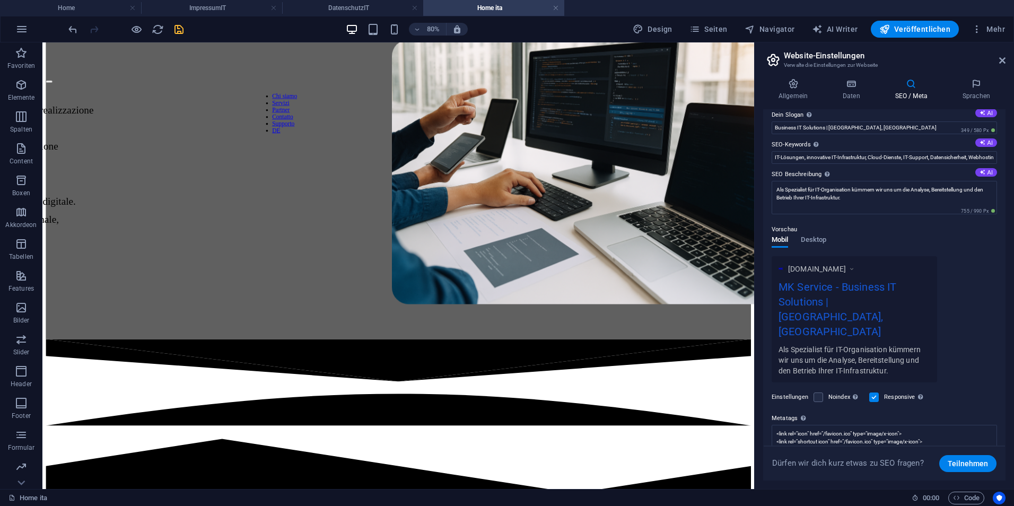
scroll to position [90, 0]
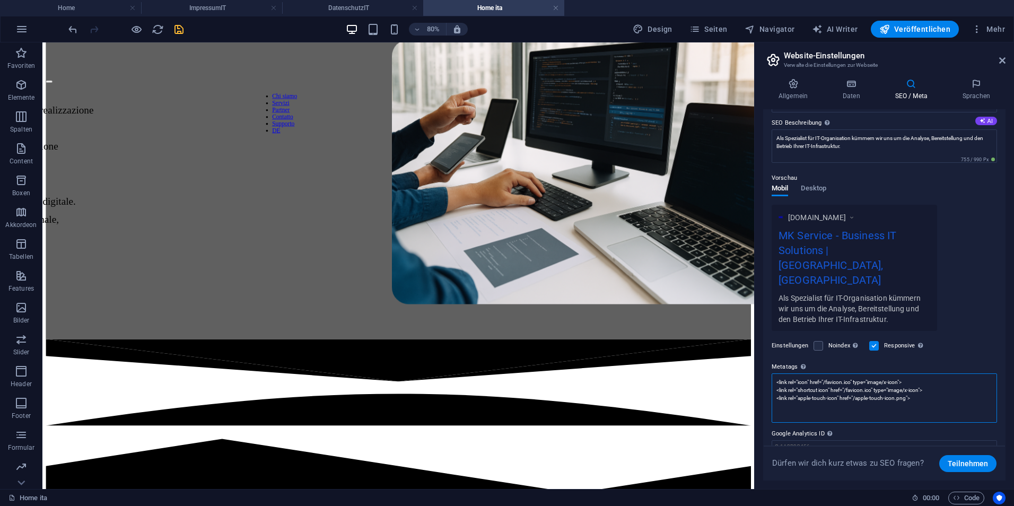
drag, startPoint x: 935, startPoint y: 368, endPoint x: 780, endPoint y: 352, distance: 155.7
click at [780, 374] on textarea "<link rel="icon" href="/favicon.ico" type="image/x-icon"> <link rel="shortcut i…" at bounding box center [884, 398] width 225 height 49
type textarea "<"
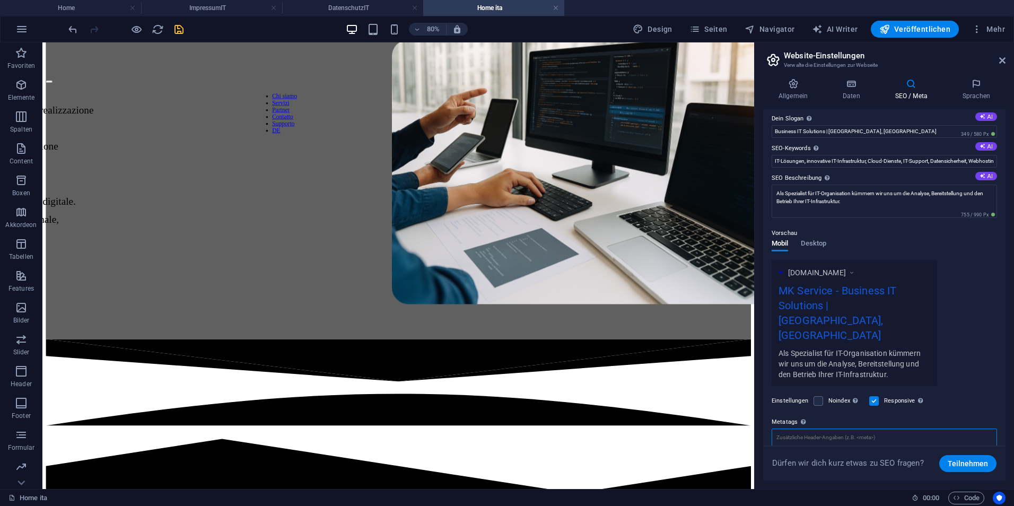
scroll to position [0, 0]
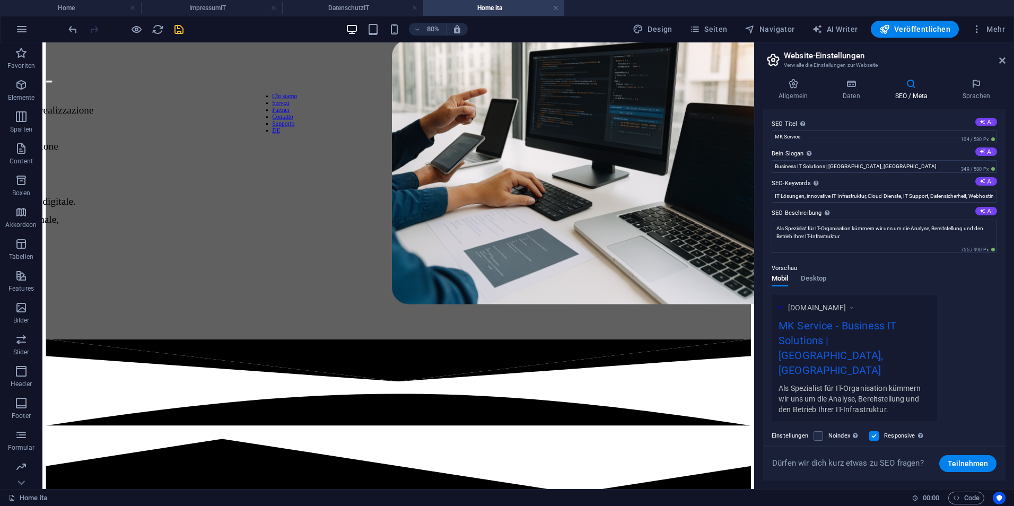
type textarea "<link rel="icon" href="/favicon.ico" type="image/x-icon"> <link rel="shortcut i…"
click at [848, 89] on icon at bounding box center [852, 84] width 48 height 11
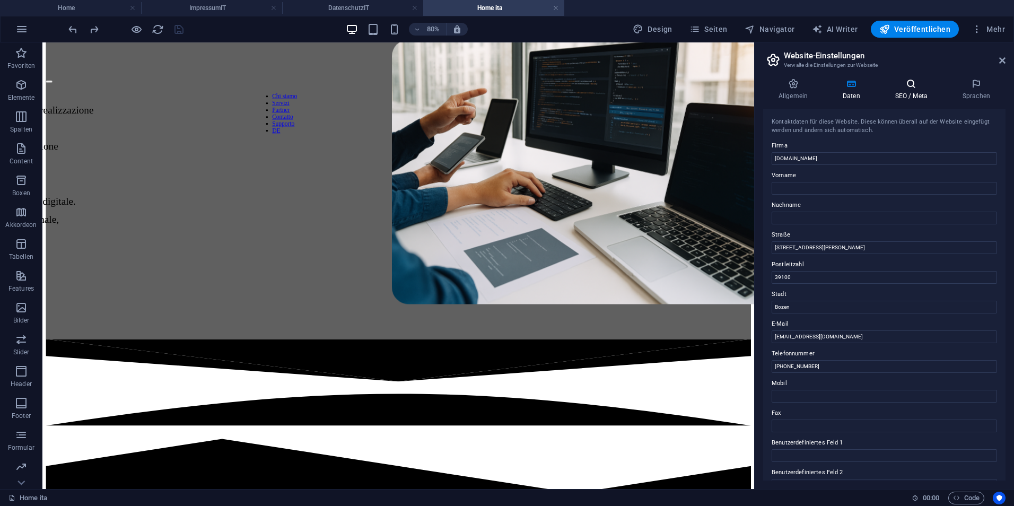
click at [904, 88] on icon at bounding box center [911, 84] width 63 height 11
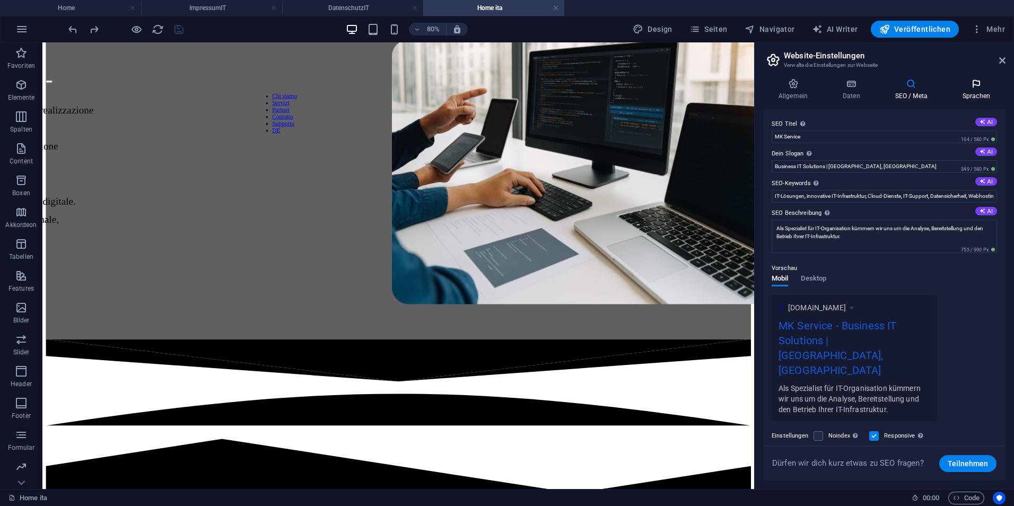
click at [984, 81] on icon at bounding box center [977, 84] width 58 height 11
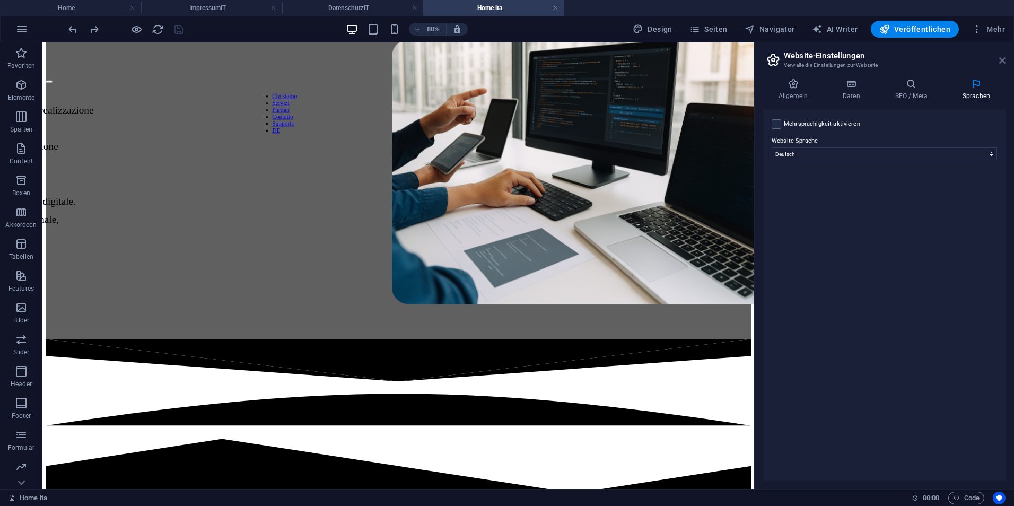
click at [1005, 58] on icon at bounding box center [1003, 60] width 6 height 8
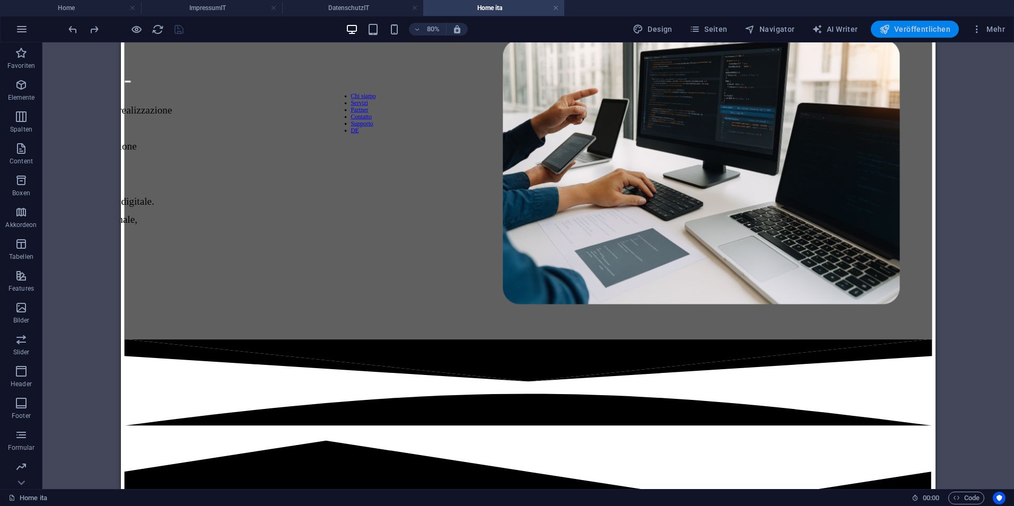
click at [918, 25] on span "Veröffentlichen" at bounding box center [915, 29] width 71 height 11
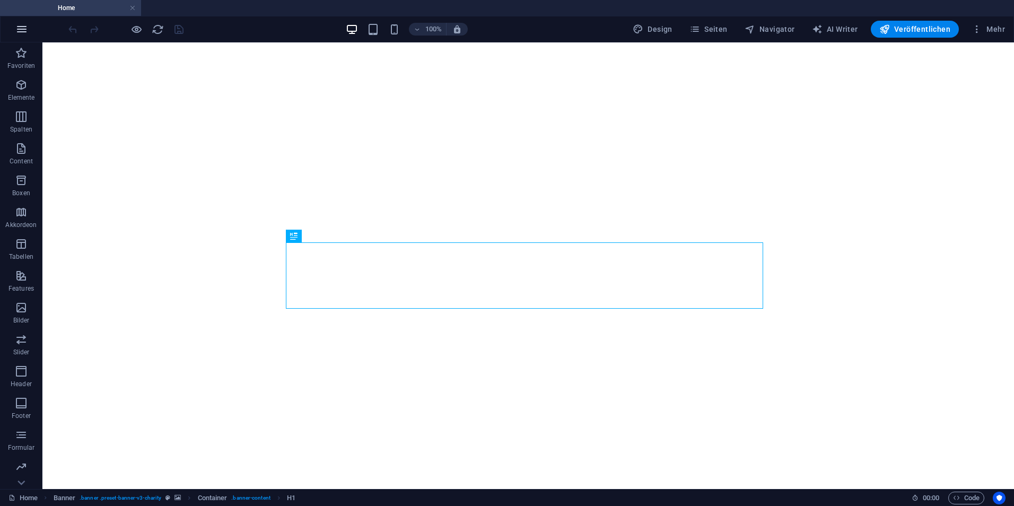
click at [22, 31] on icon "button" at bounding box center [21, 29] width 13 height 13
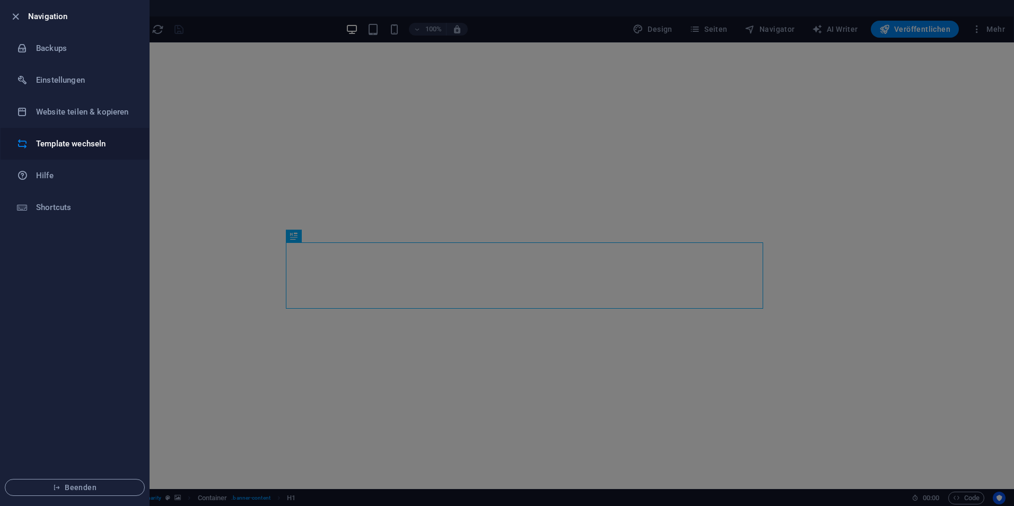
click at [71, 147] on h6 "Template wechseln" at bounding box center [85, 143] width 98 height 13
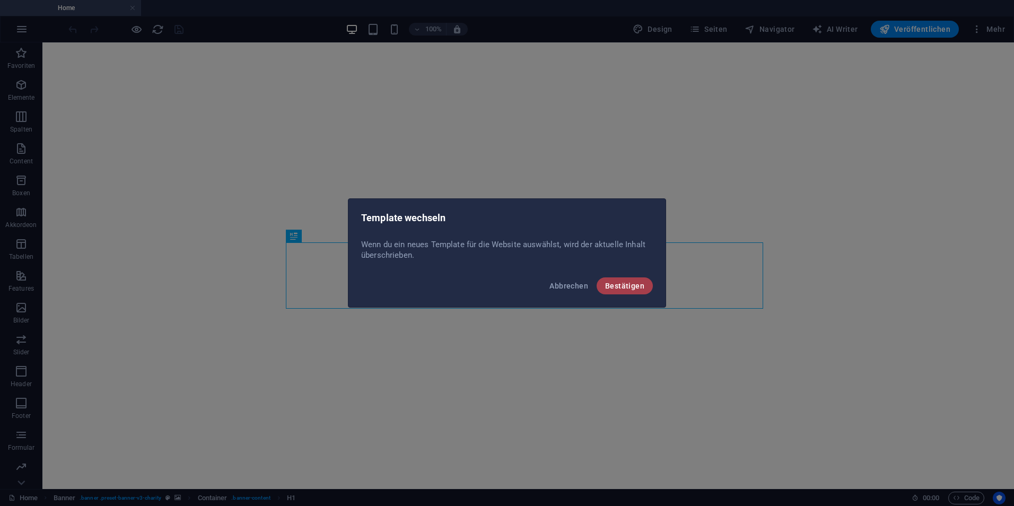
click at [617, 286] on span "Bestätigen" at bounding box center [624, 286] width 39 height 8
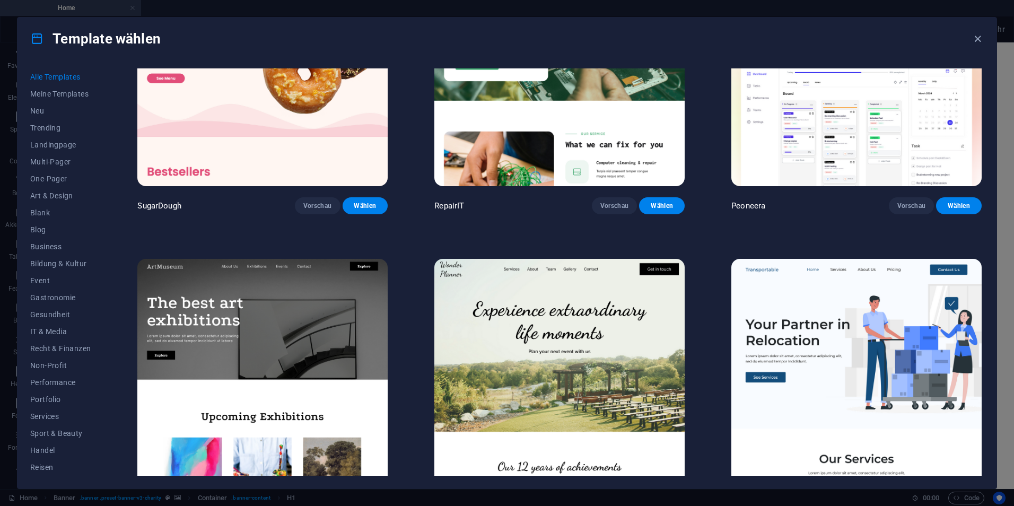
scroll to position [212, 0]
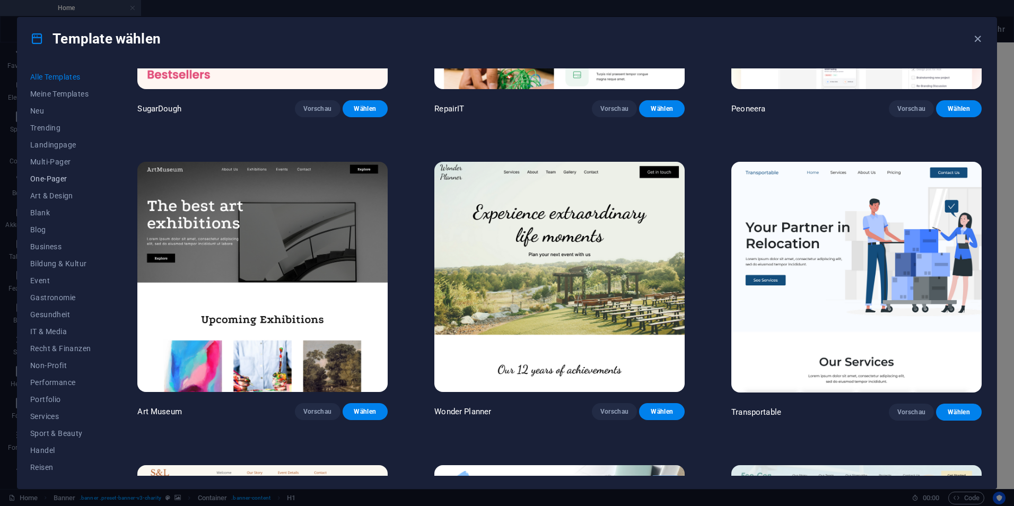
click at [45, 175] on span "One-Pager" at bounding box center [60, 179] width 60 height 8
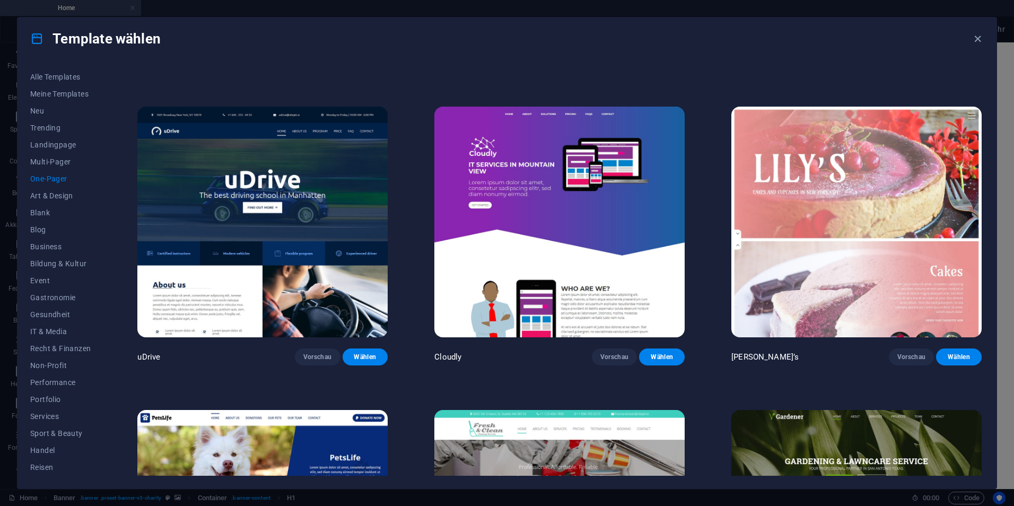
scroll to position [4510, 0]
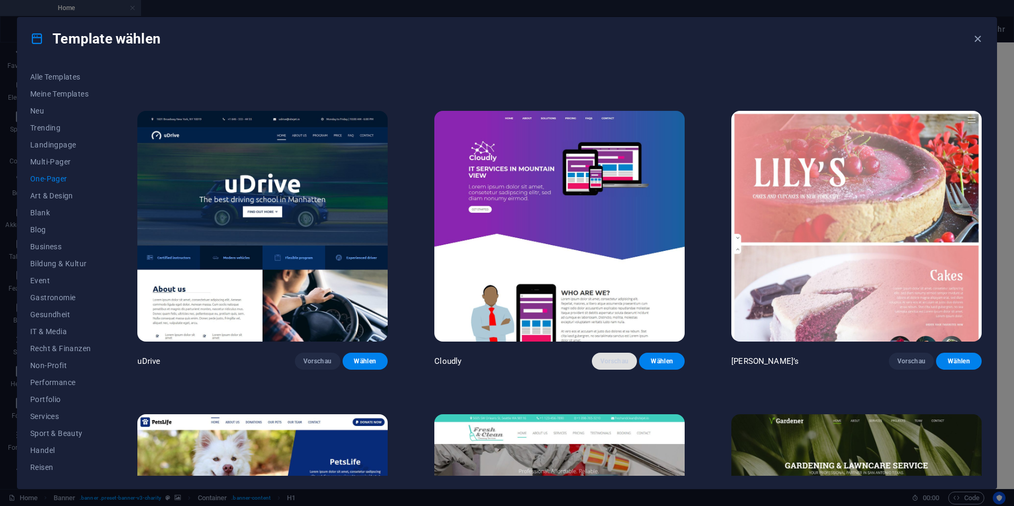
click at [604, 357] on span "Vorschau" at bounding box center [615, 361] width 29 height 8
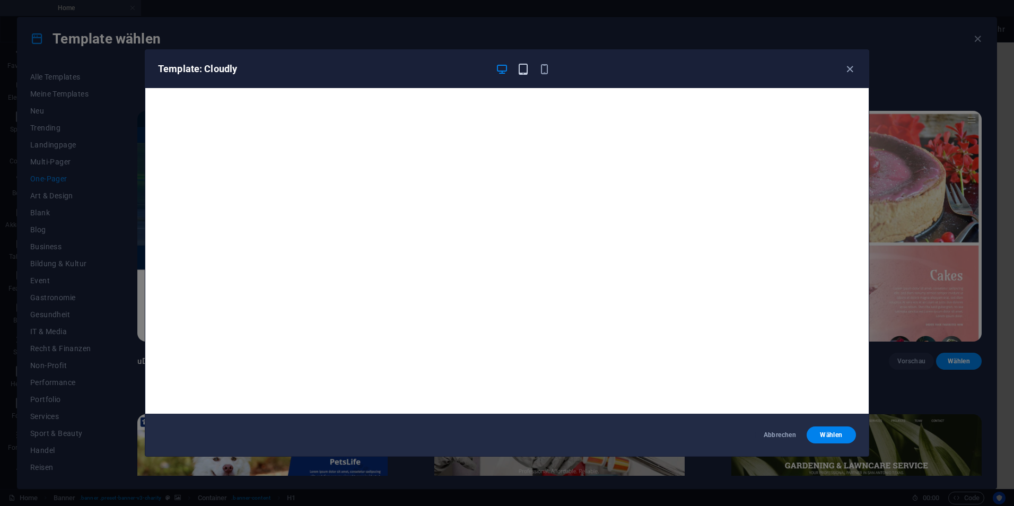
click at [520, 72] on icon "button" at bounding box center [523, 69] width 12 height 12
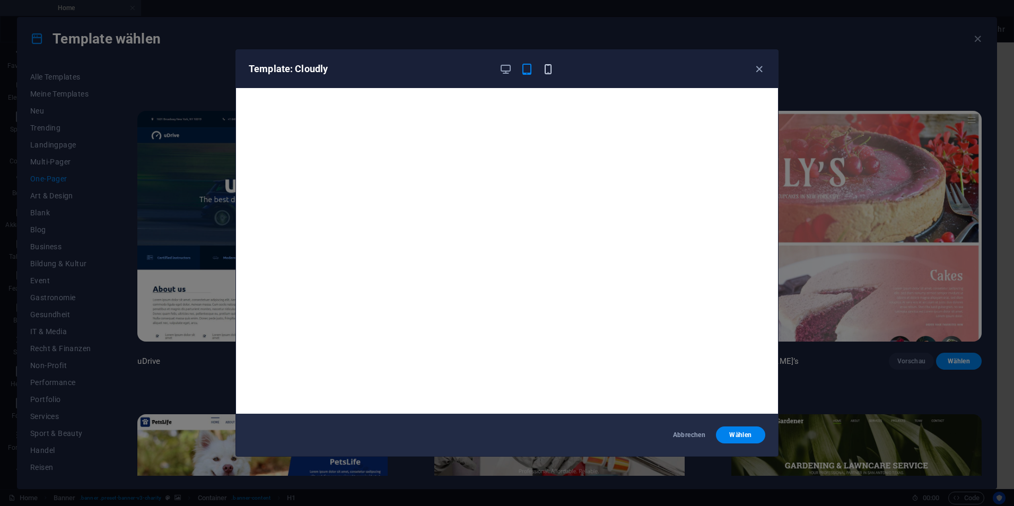
click at [546, 70] on icon "button" at bounding box center [548, 69] width 12 height 12
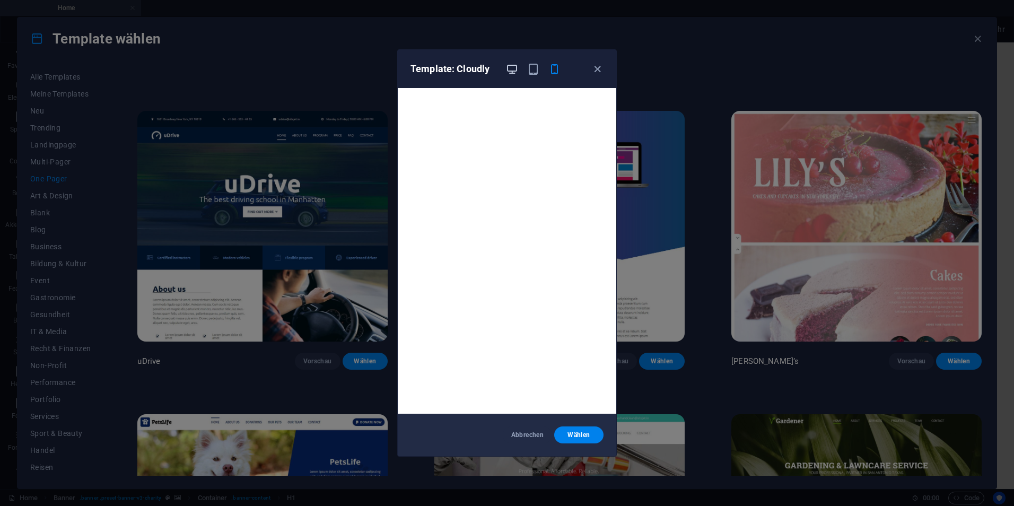
click at [511, 71] on icon "button" at bounding box center [512, 69] width 12 height 12
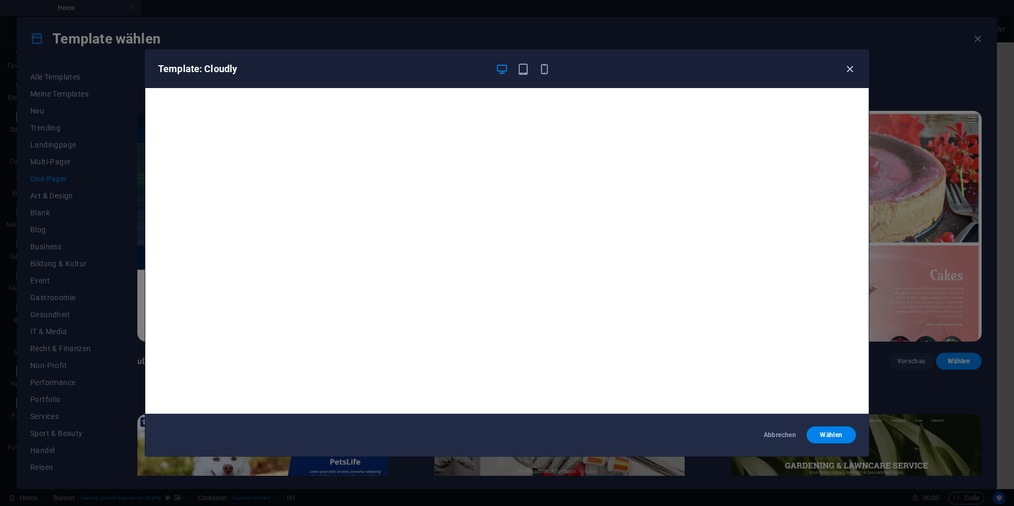
click at [853, 67] on icon "button" at bounding box center [850, 69] width 12 height 12
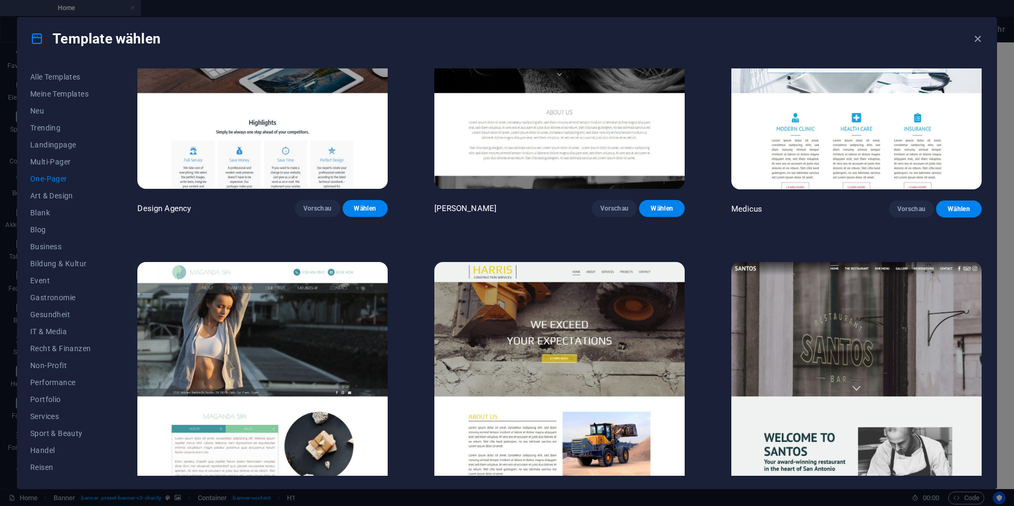
scroll to position [6270, 0]
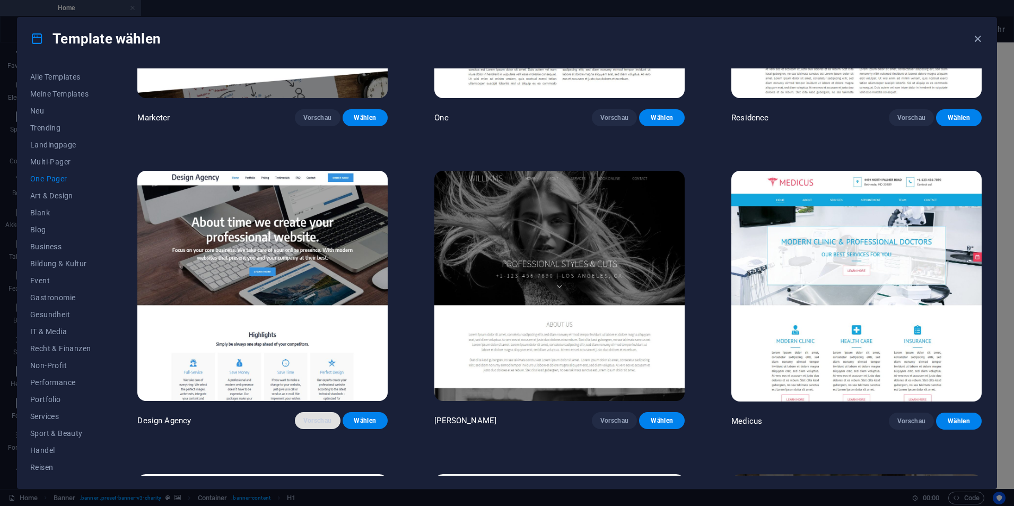
click at [322, 416] on span "Vorschau" at bounding box center [317, 420] width 29 height 8
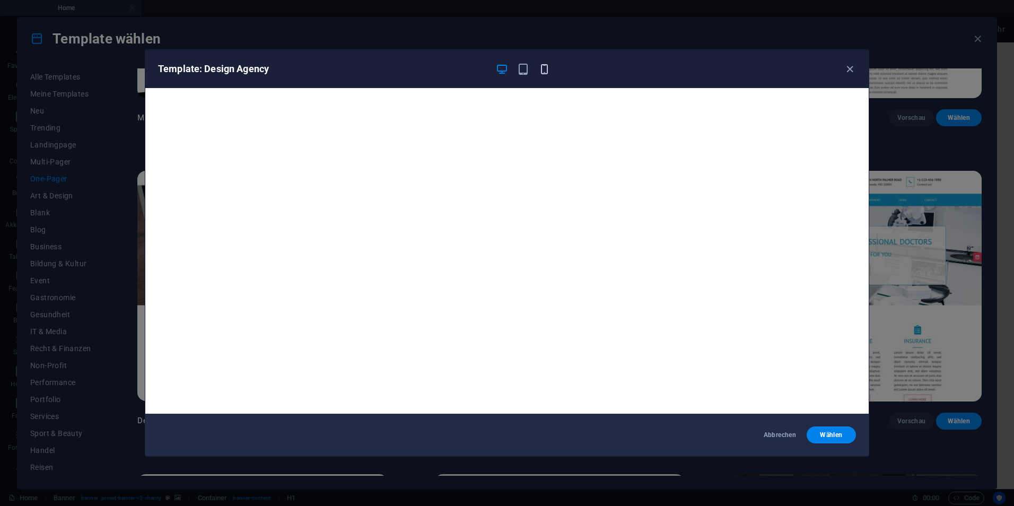
click at [539, 70] on icon "button" at bounding box center [545, 69] width 12 height 12
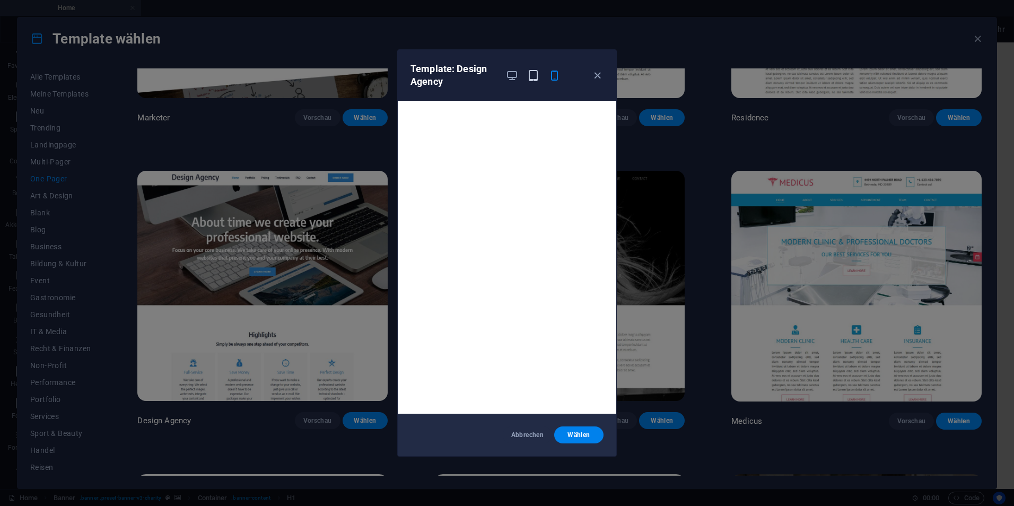
click at [537, 77] on icon "button" at bounding box center [533, 76] width 12 height 12
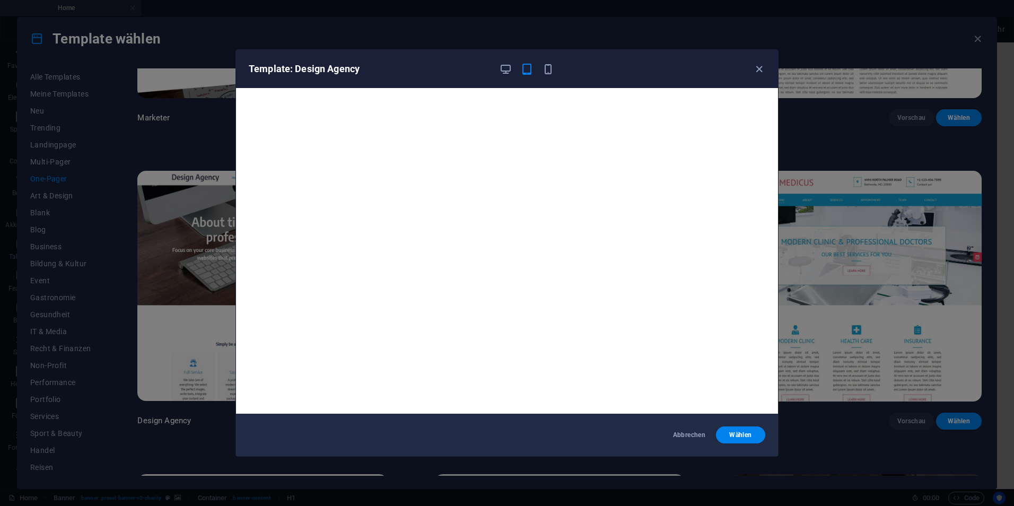
scroll to position [3, 0]
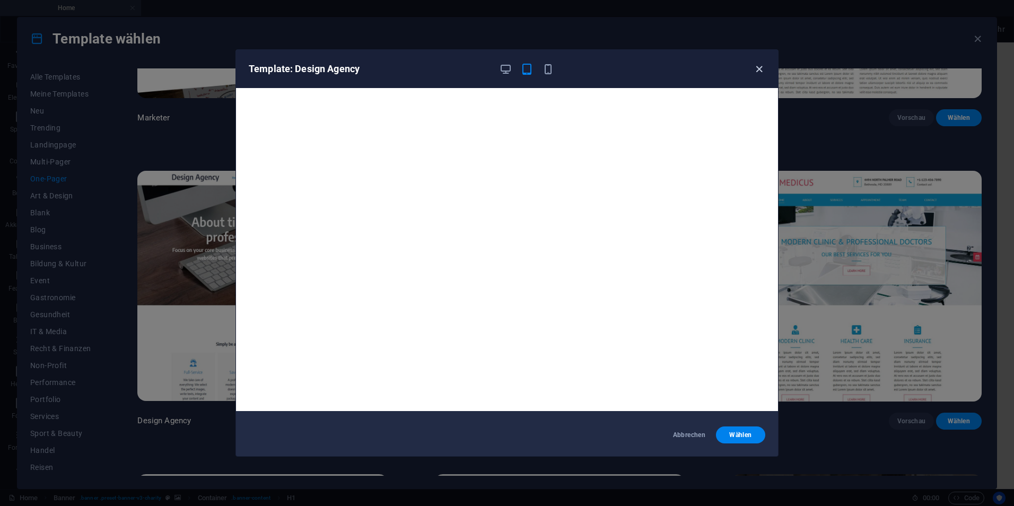
click at [752, 70] on div "Template: Design Agency" at bounding box center [501, 69] width 504 height 13
click at [753, 69] on icon "button" at bounding box center [759, 69] width 12 height 12
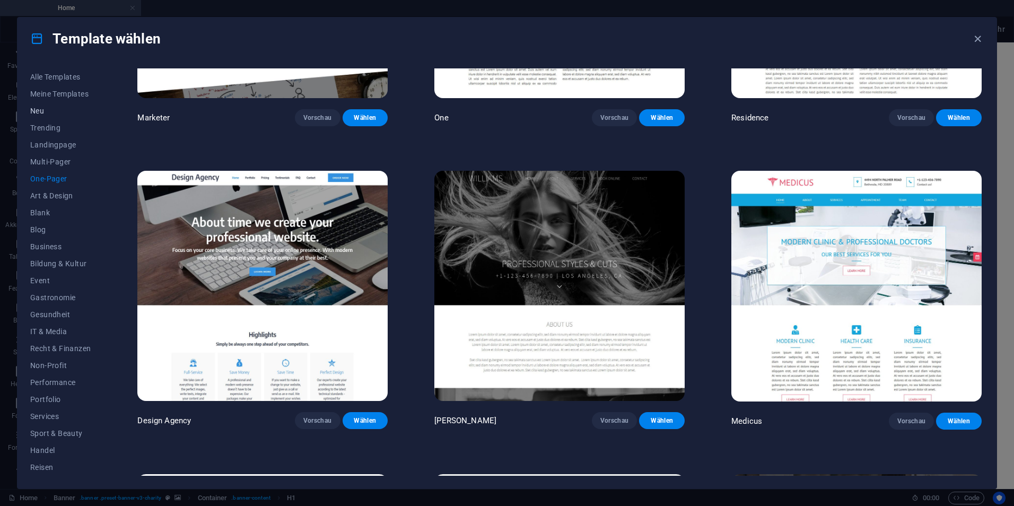
click at [50, 111] on span "Neu" at bounding box center [60, 111] width 60 height 8
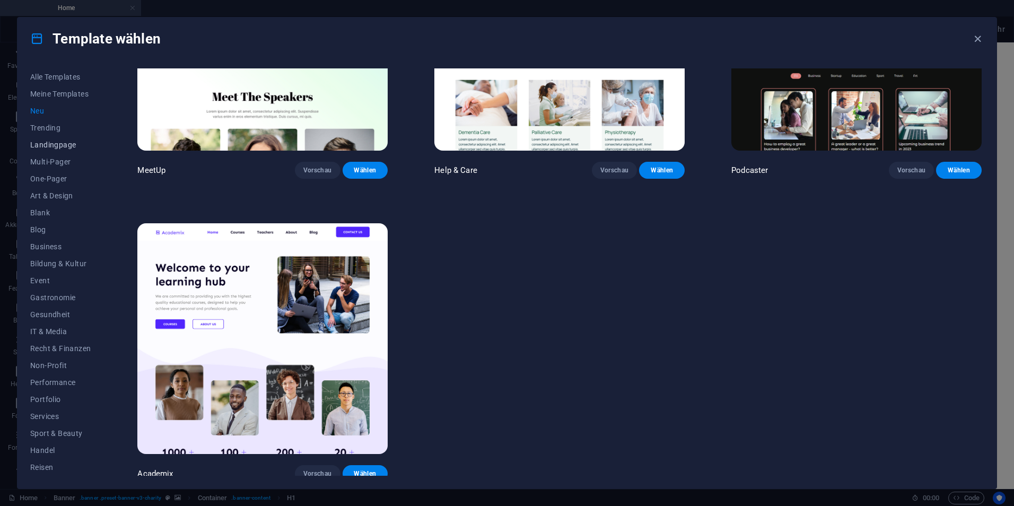
click at [66, 141] on span "Landingpage" at bounding box center [60, 145] width 60 height 8
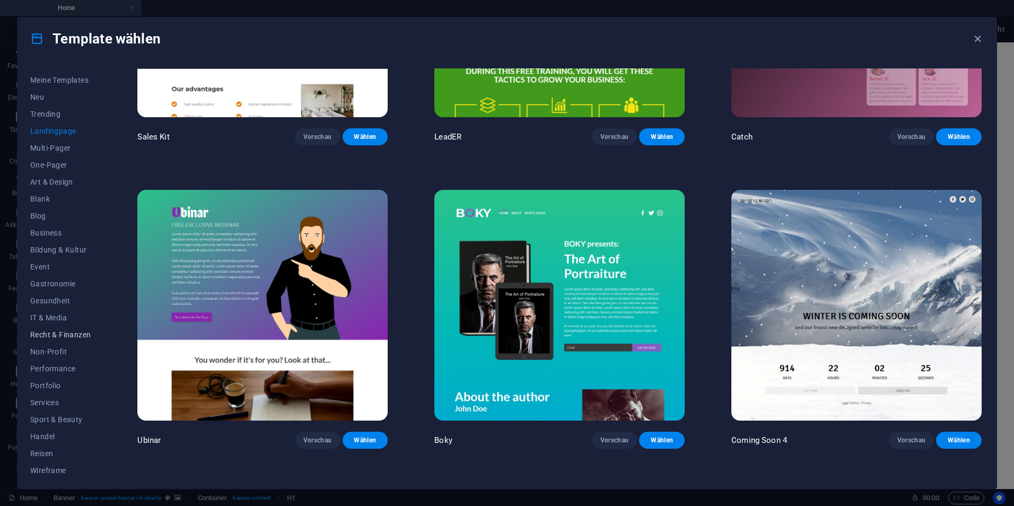
scroll to position [17, 0]
click at [53, 310] on span "IT & Media" at bounding box center [60, 314] width 60 height 8
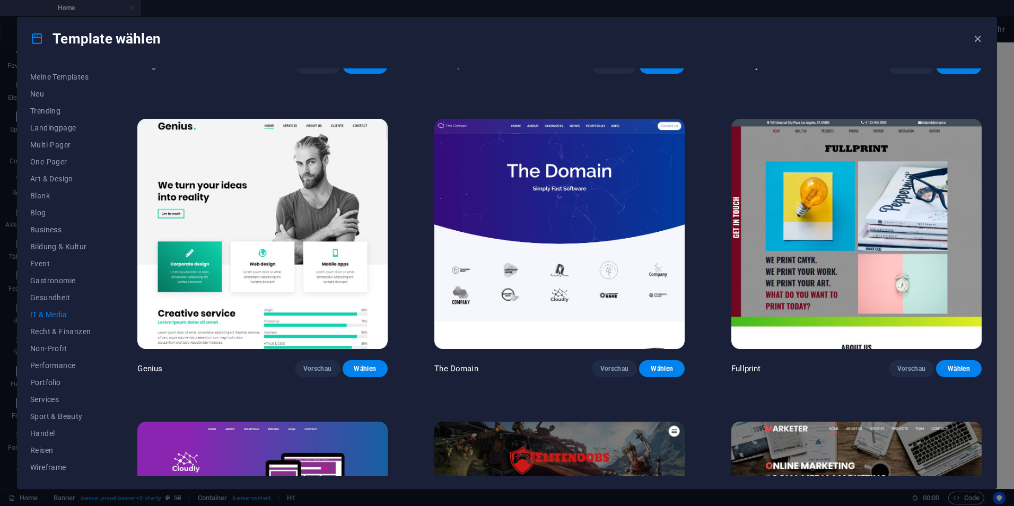
scroll to position [546, 0]
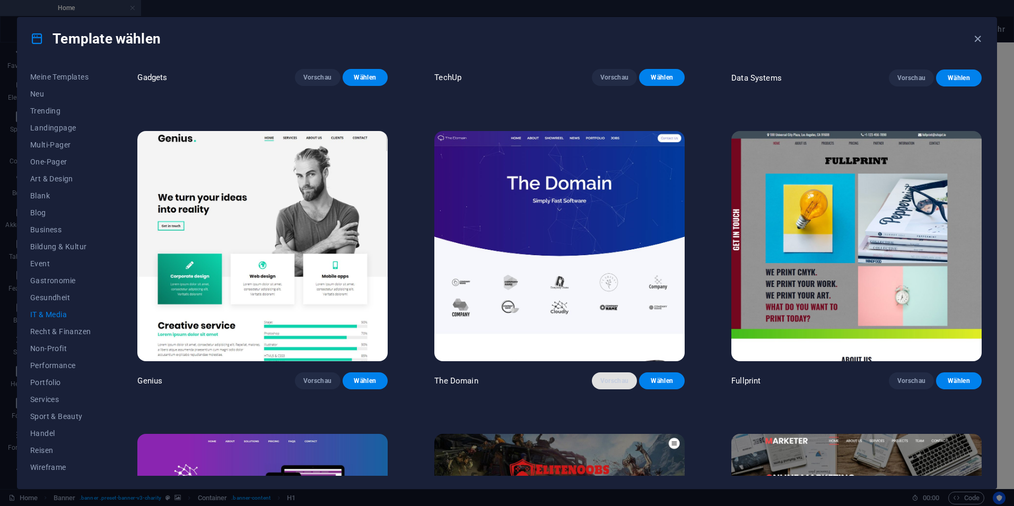
click at [619, 372] on button "Vorschau" at bounding box center [615, 380] width 46 height 17
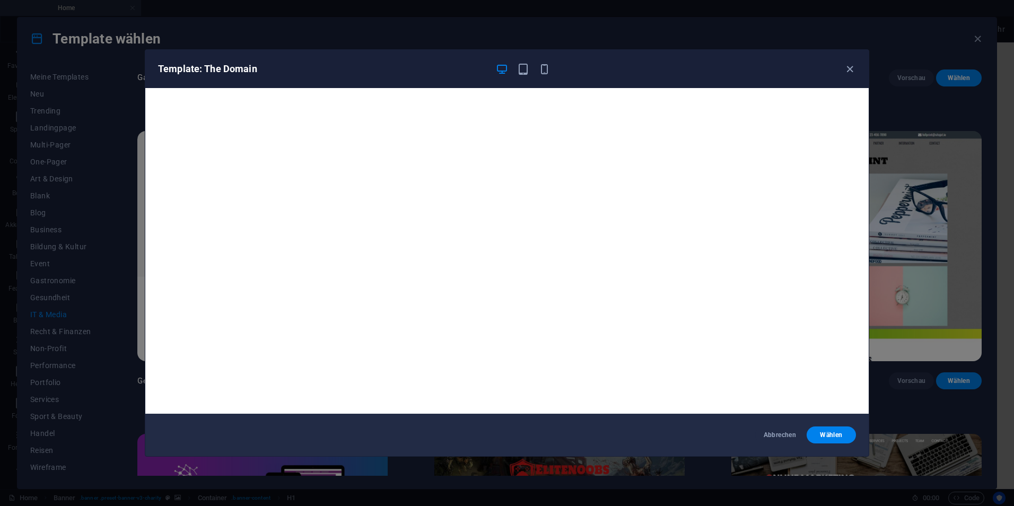
click at [903, 38] on div "Template: The Domain Abbrechen Wählen" at bounding box center [507, 253] width 1014 height 506
